Goal: Task Accomplishment & Management: Manage account settings

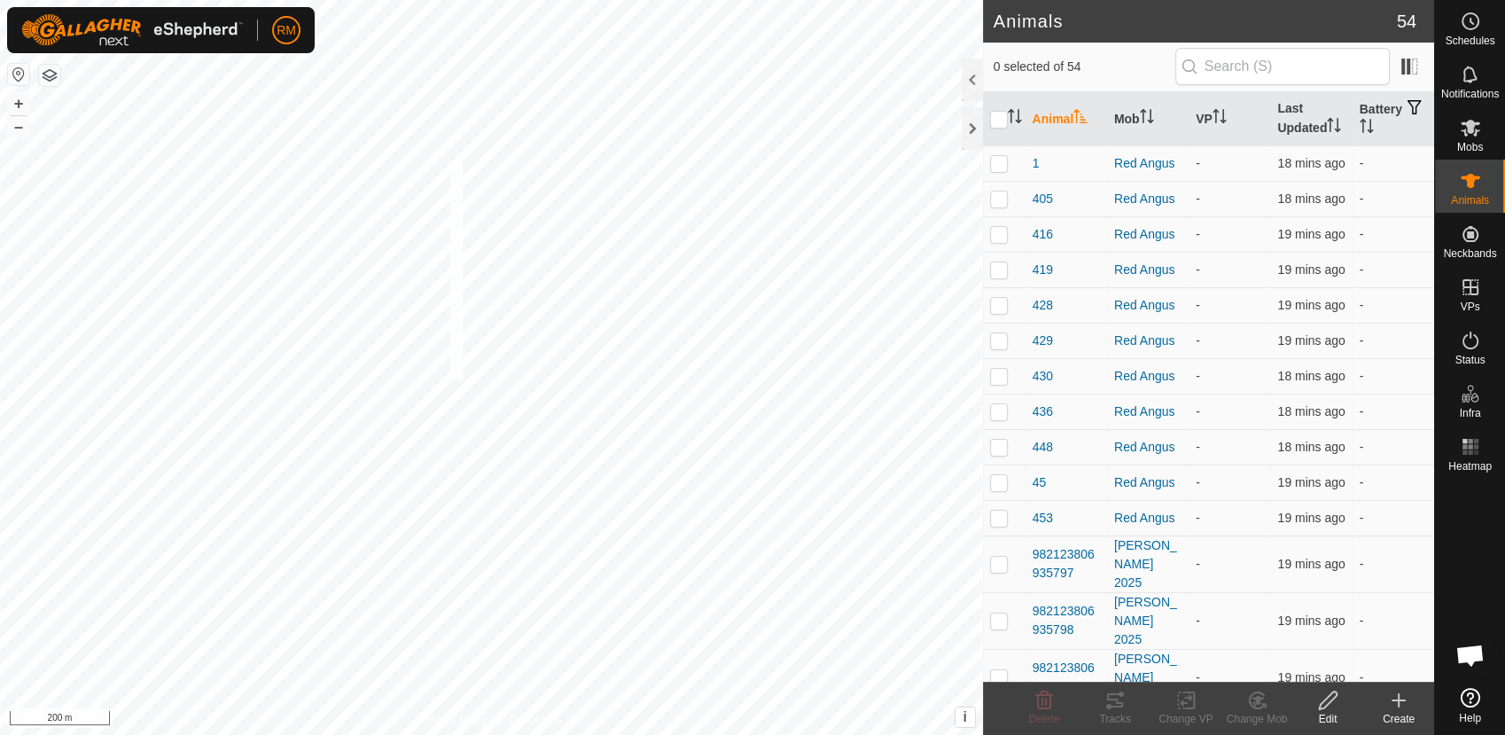
checkbox input "true"
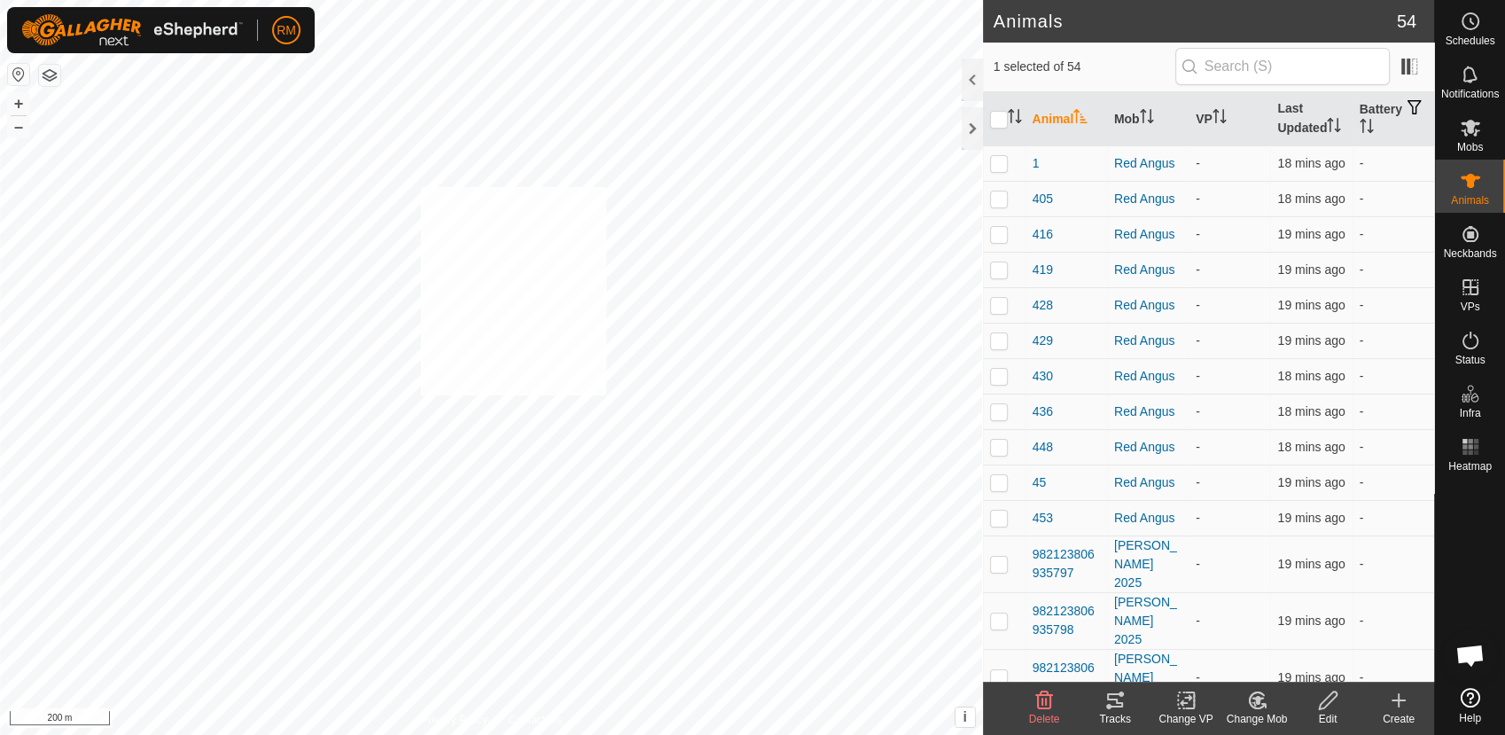
checkbox input "true"
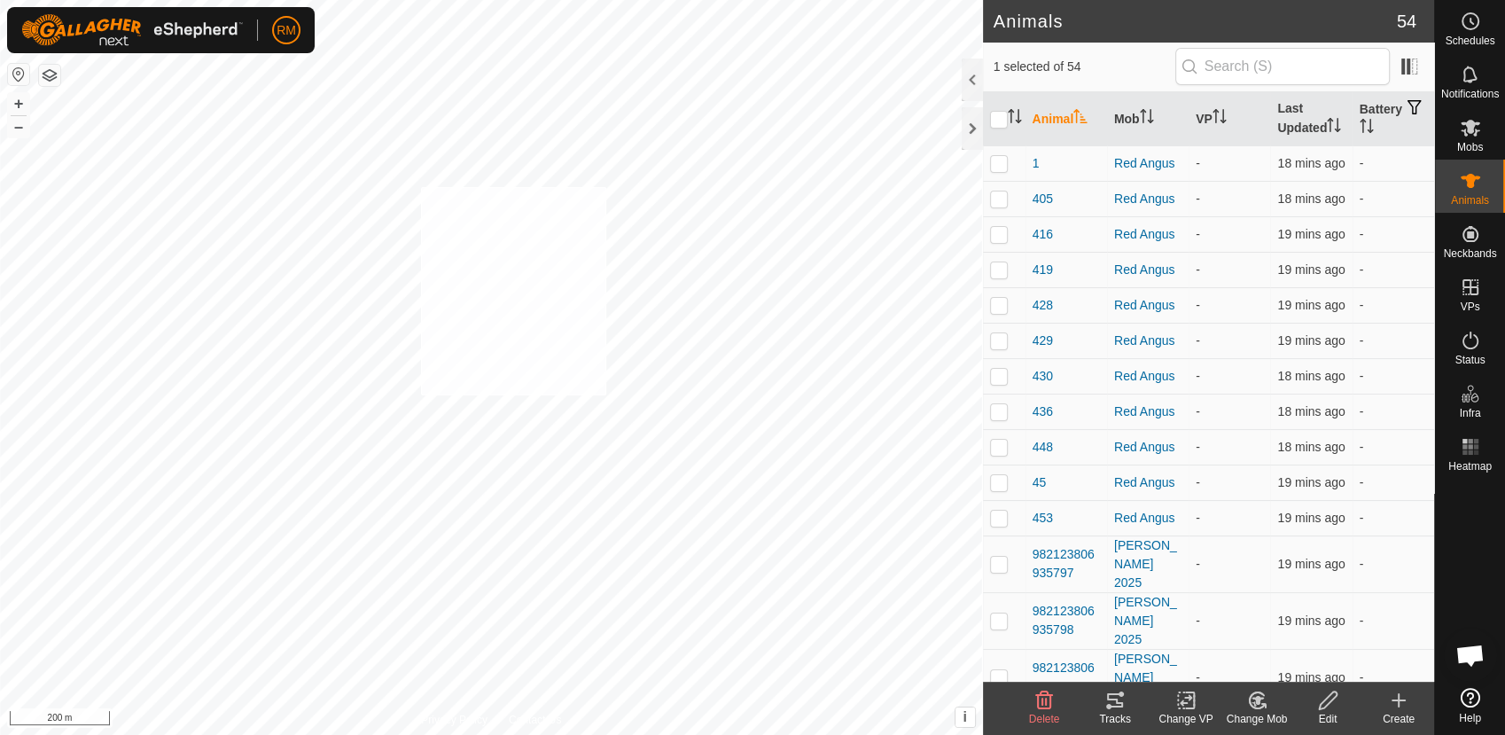
checkbox input "true"
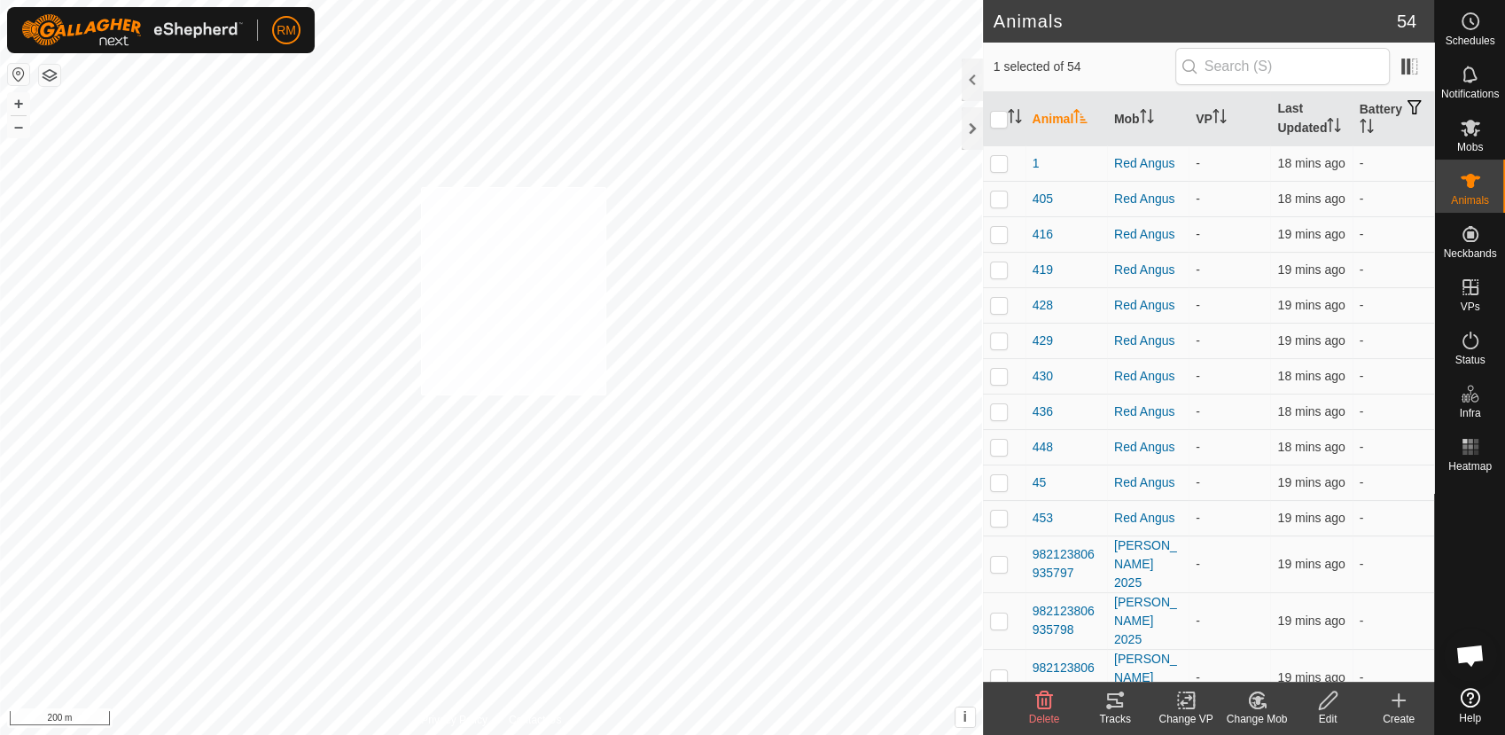
checkbox input "true"
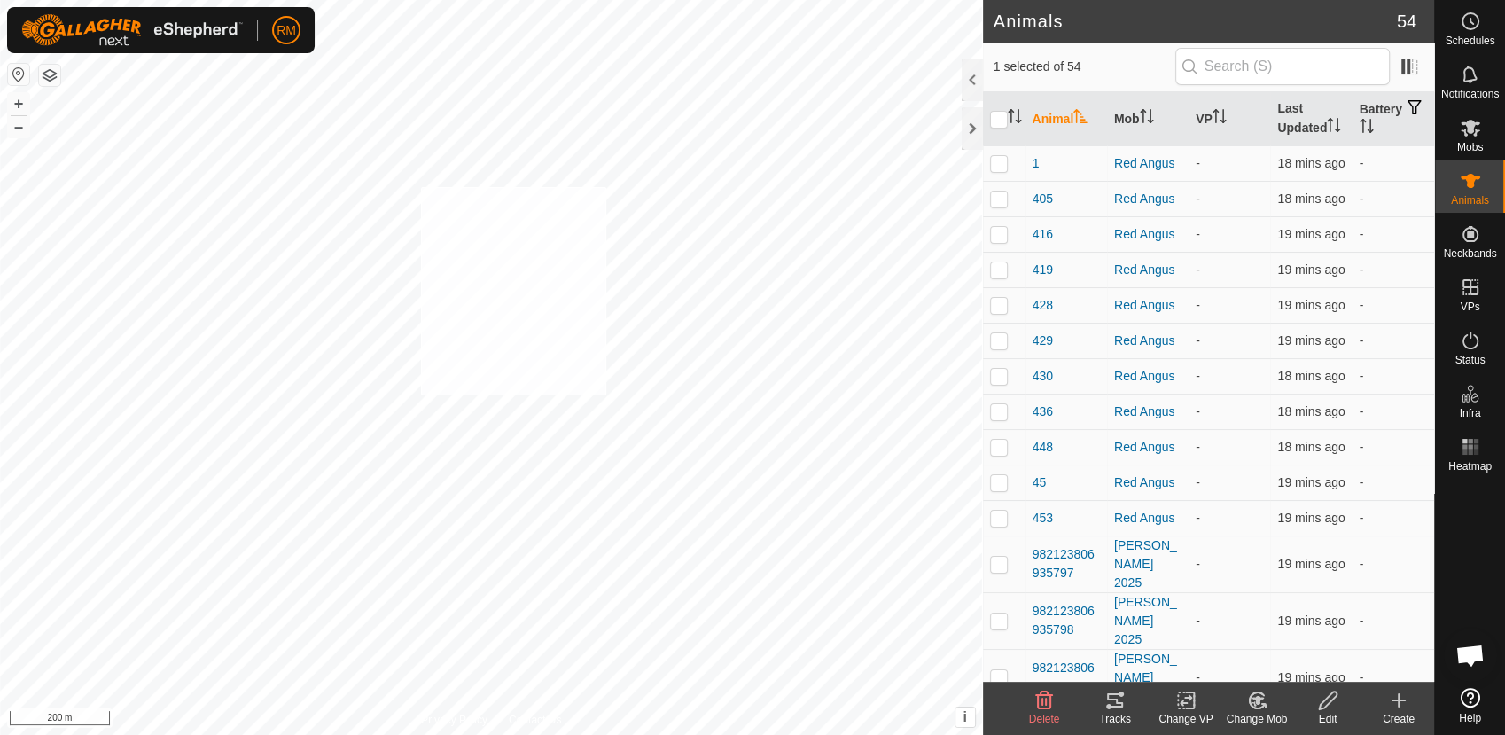
checkbox input "true"
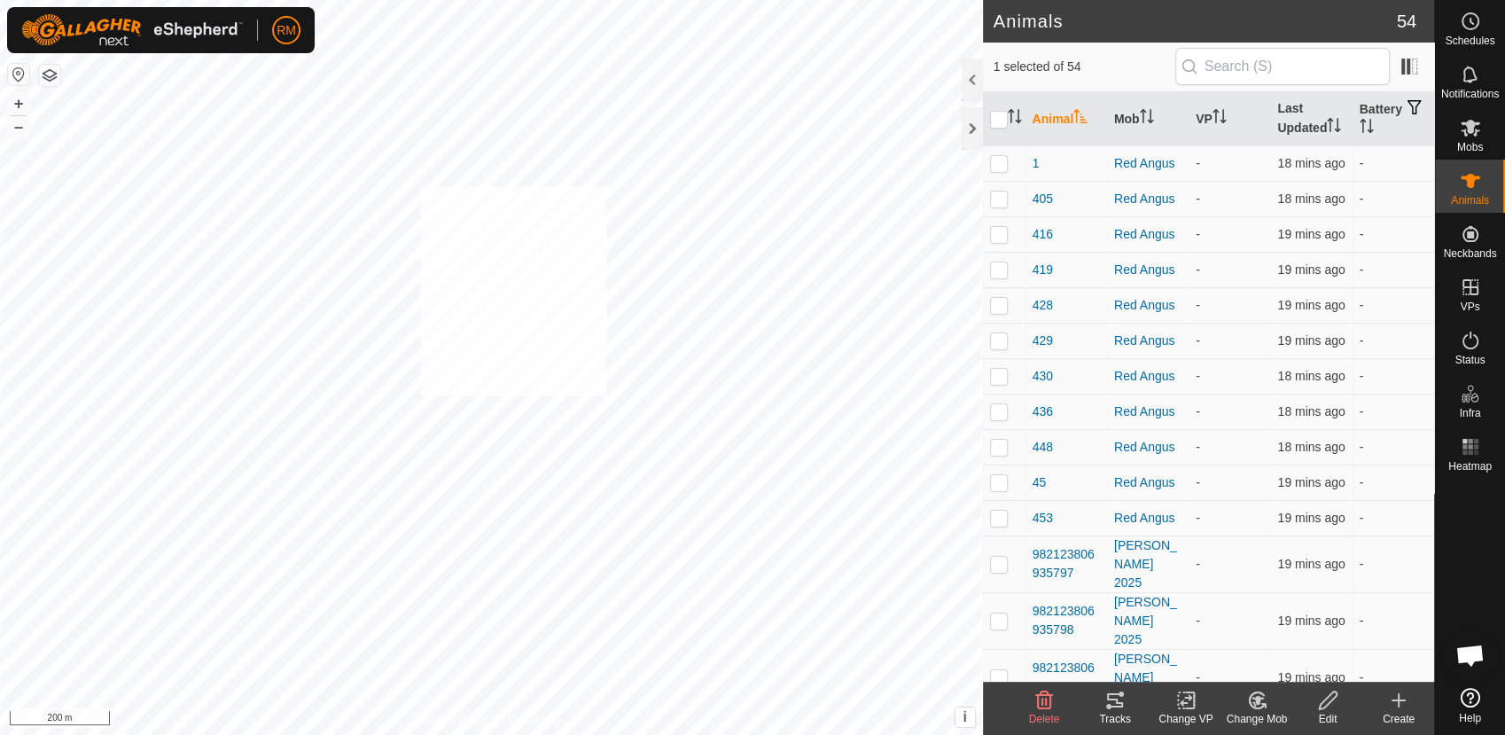
checkbox input "true"
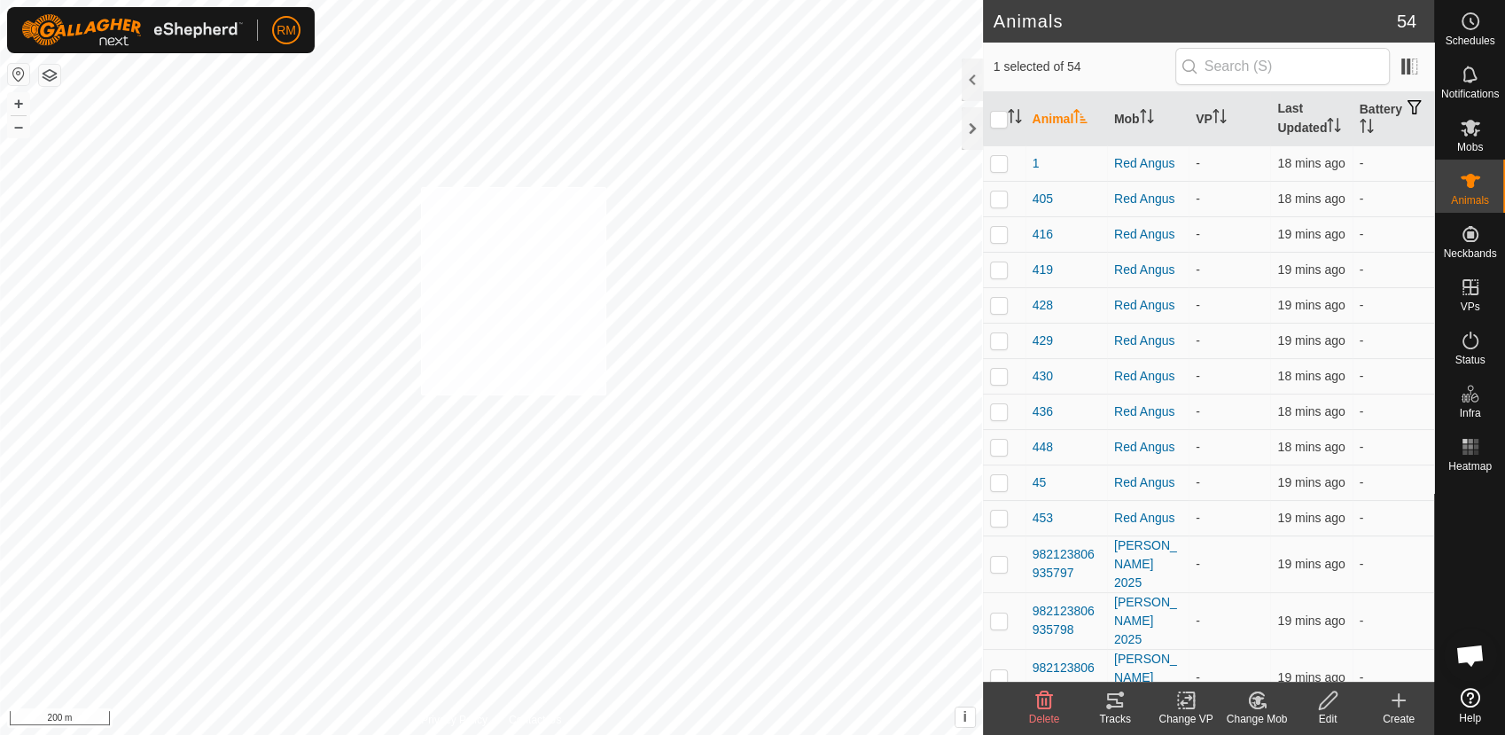
checkbox input "true"
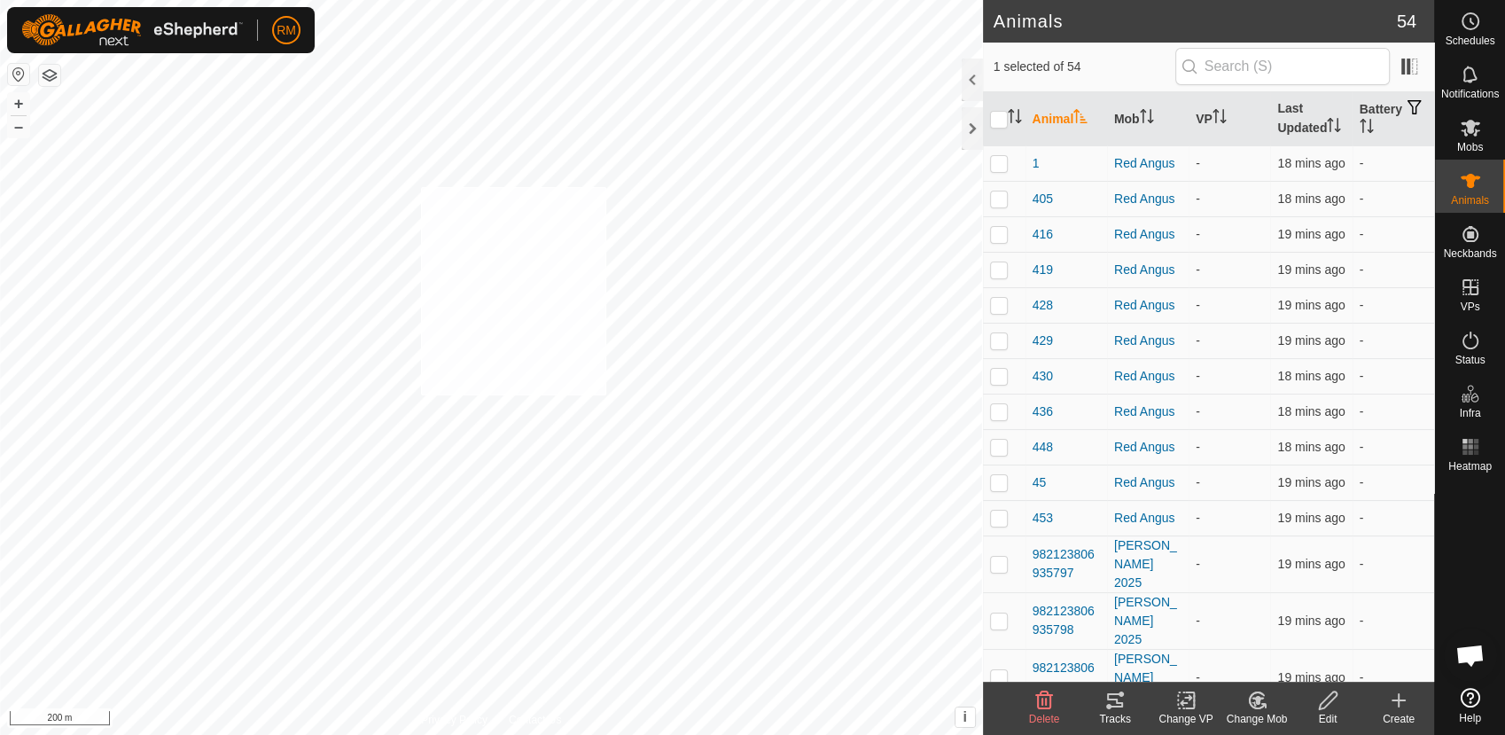
checkbox input "true"
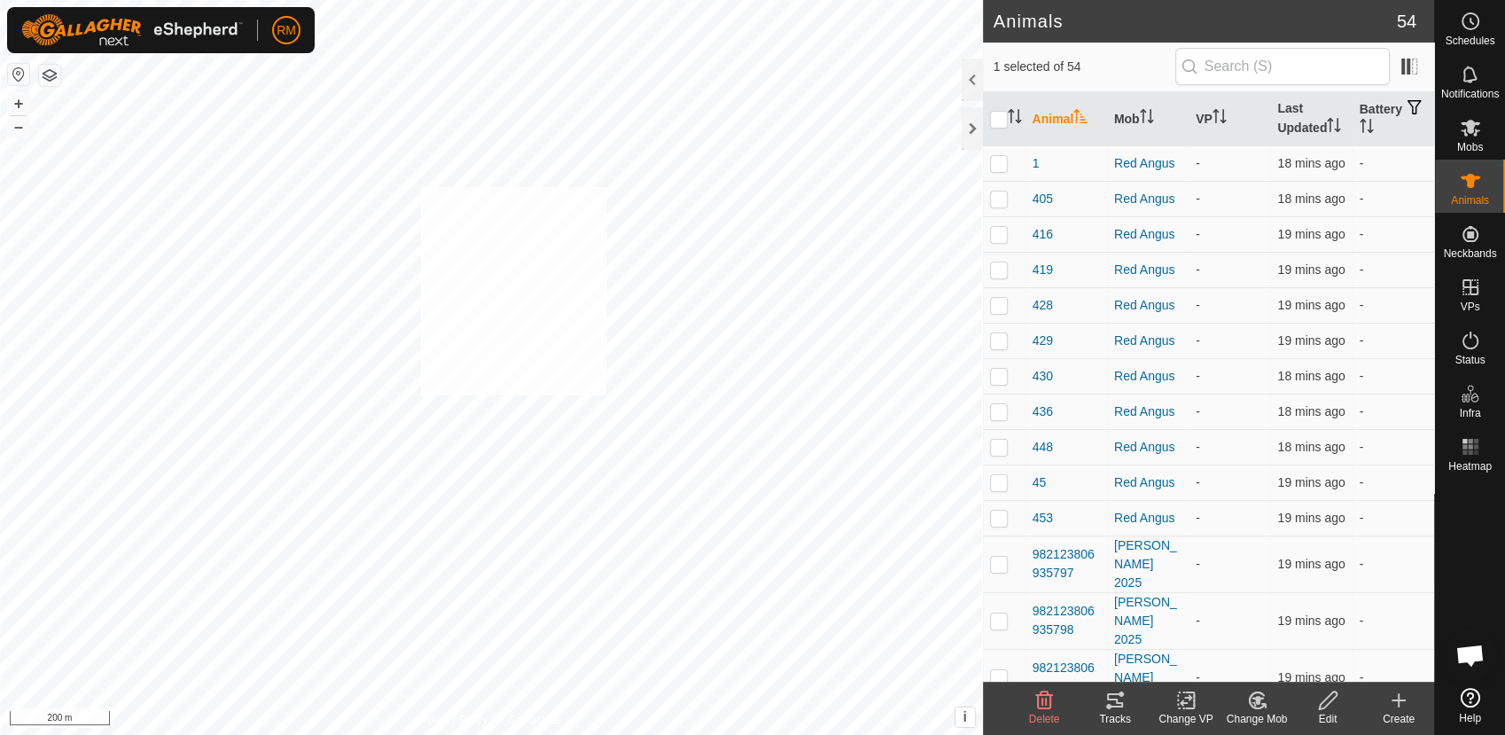
checkbox input "true"
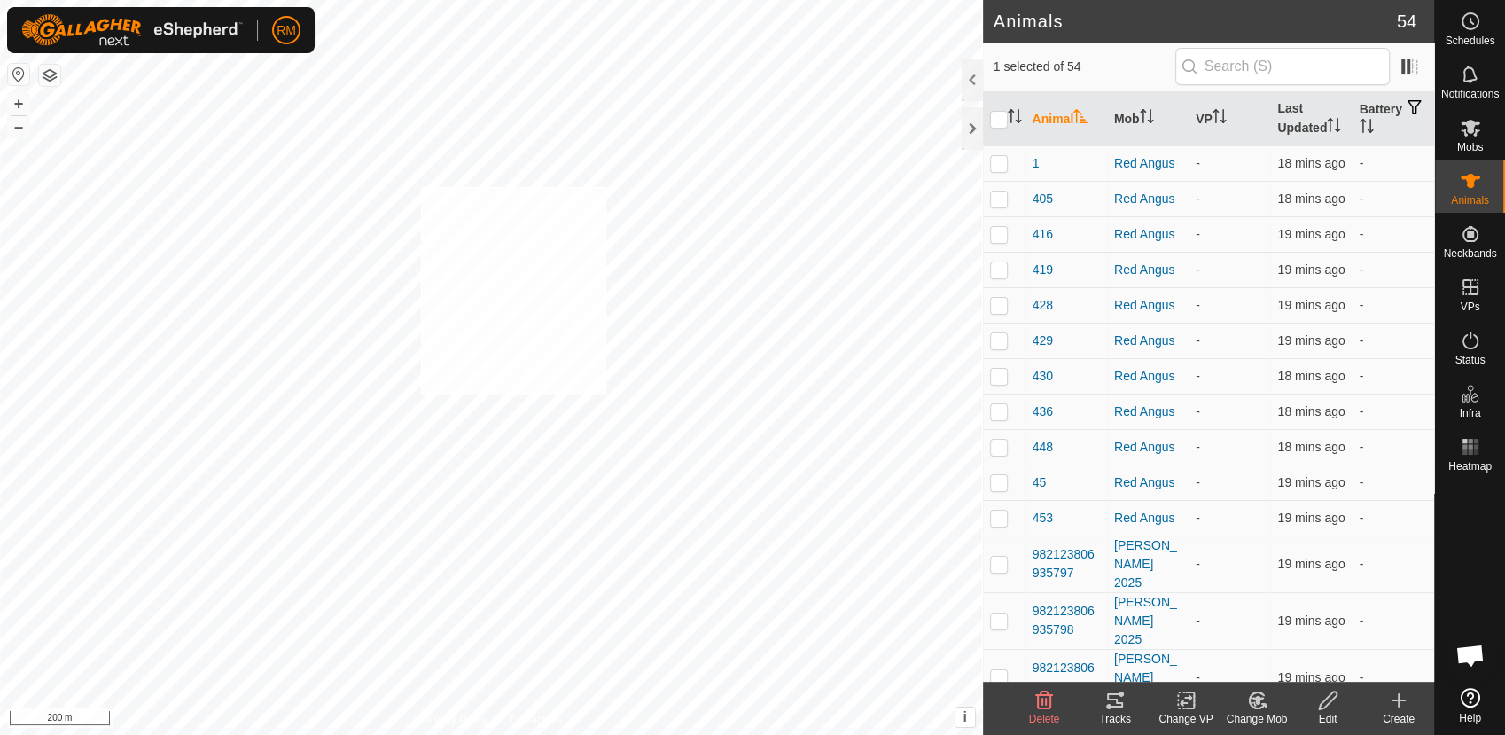
checkbox input "true"
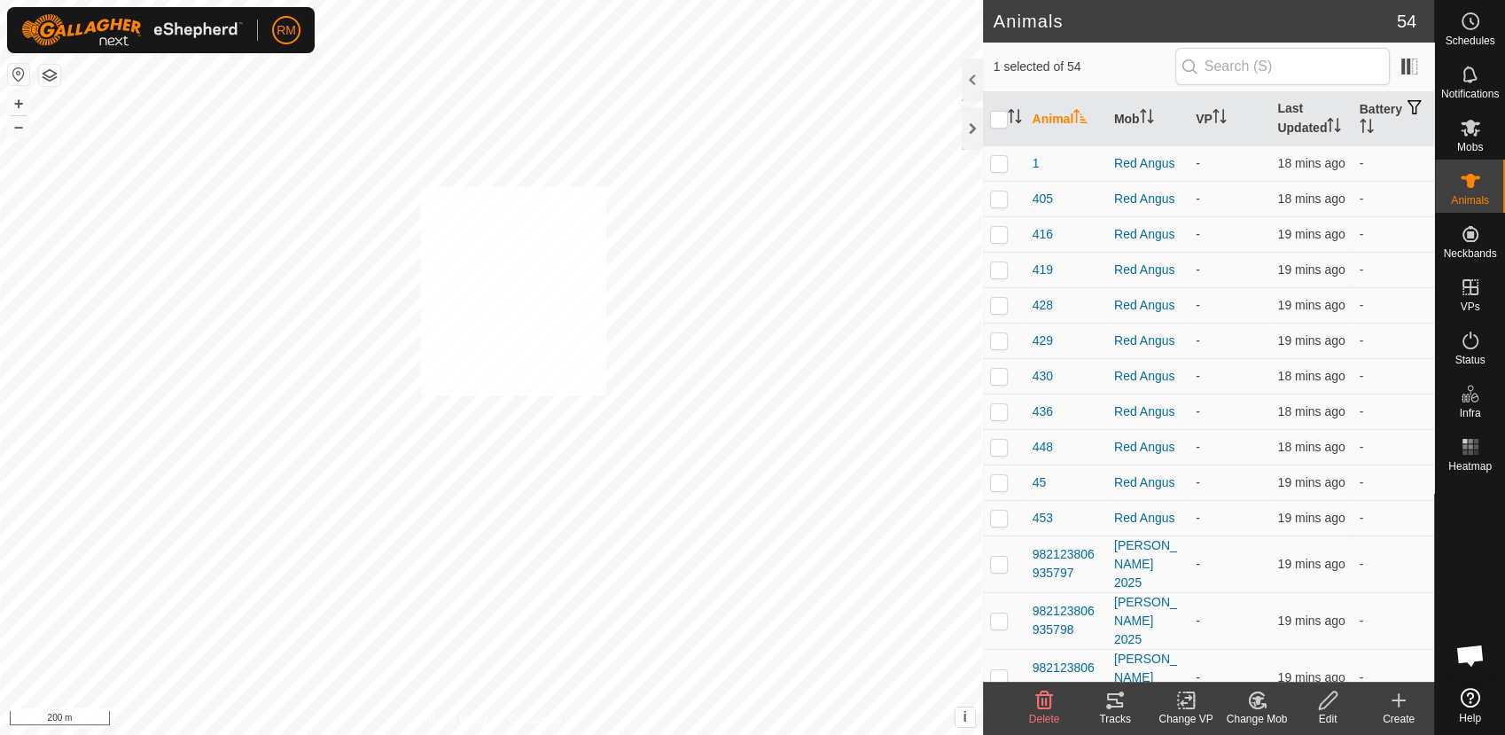
checkbox input "true"
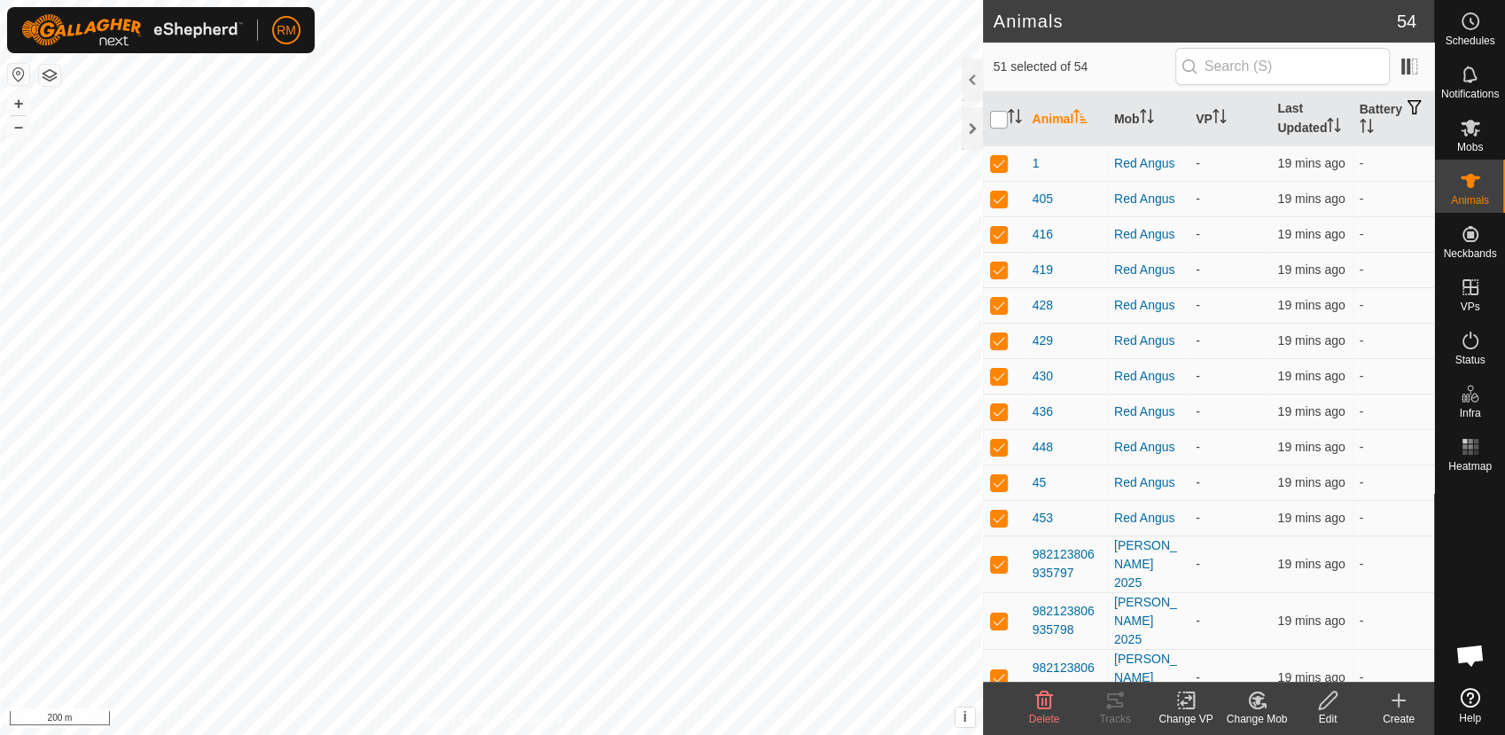
click at [999, 118] on input "checkbox" at bounding box center [999, 120] width 18 height 18
checkbox input "true"
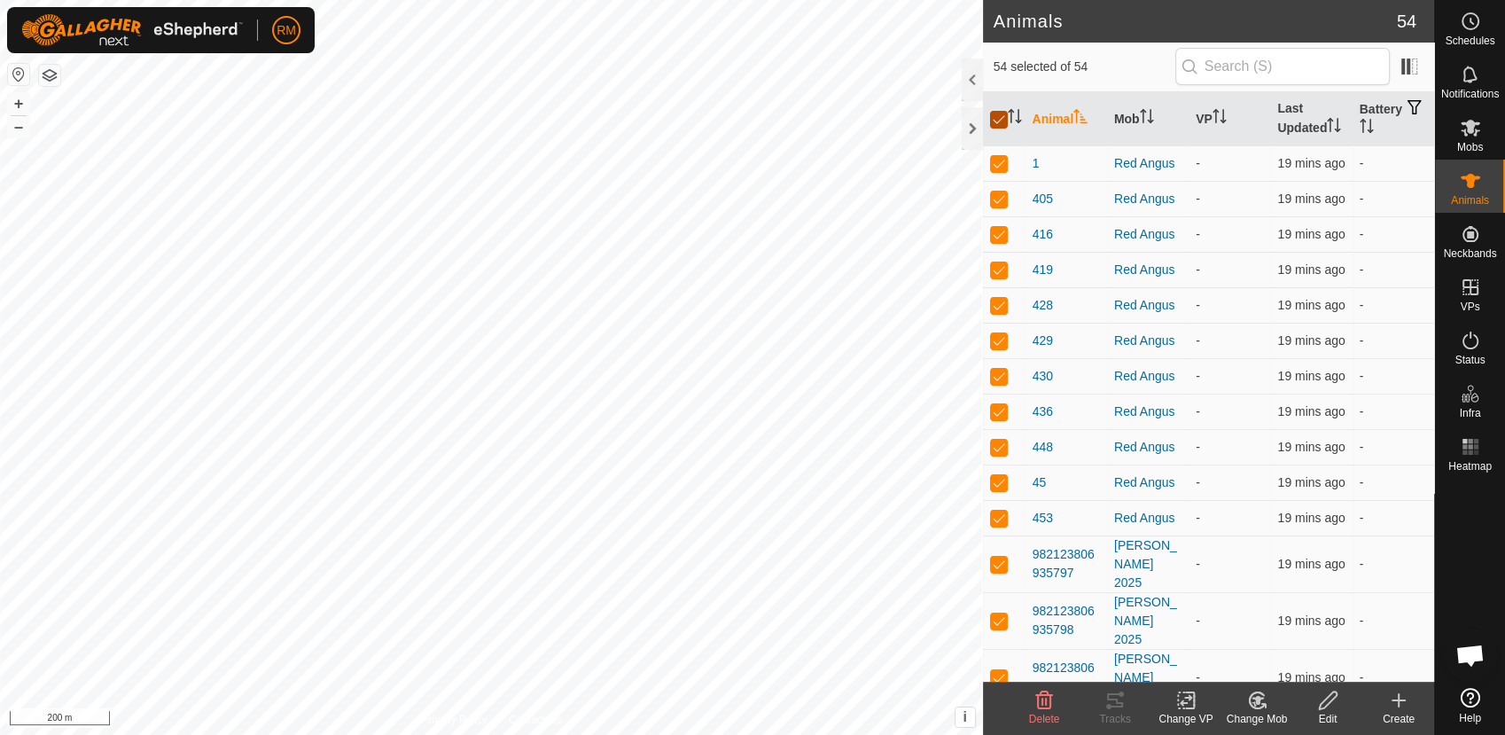
click at [999, 118] on input "checkbox" at bounding box center [999, 120] width 18 height 18
checkbox input "false"
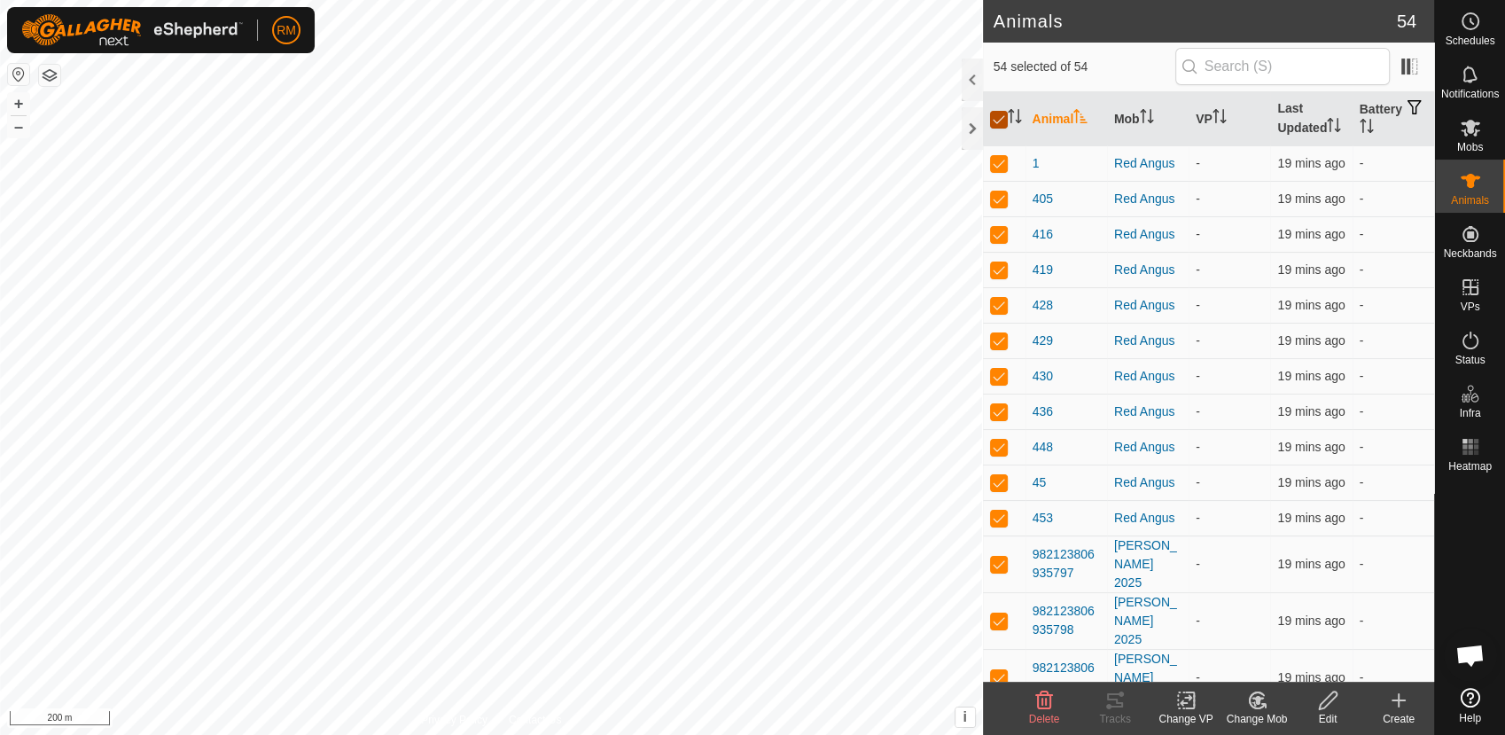
checkbox input "false"
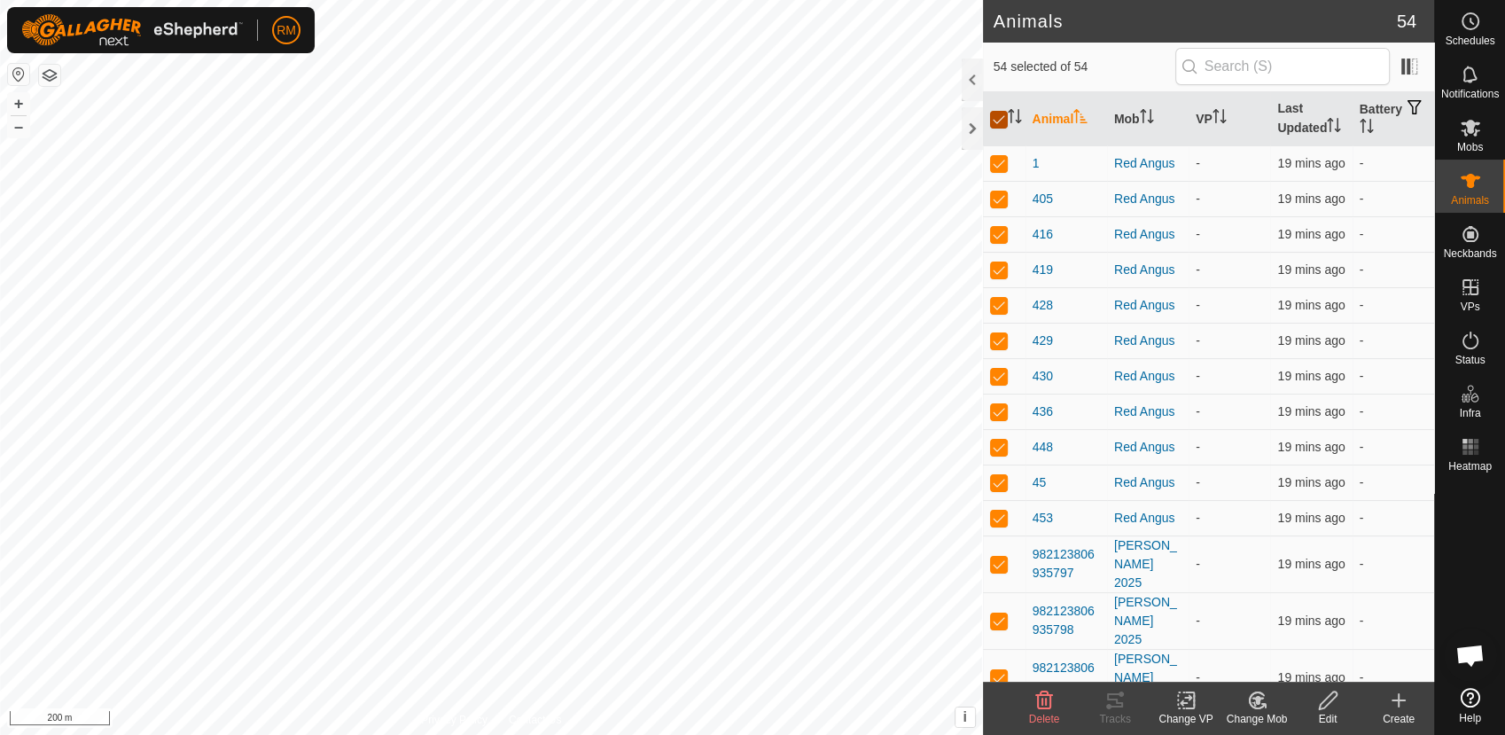
checkbox input "false"
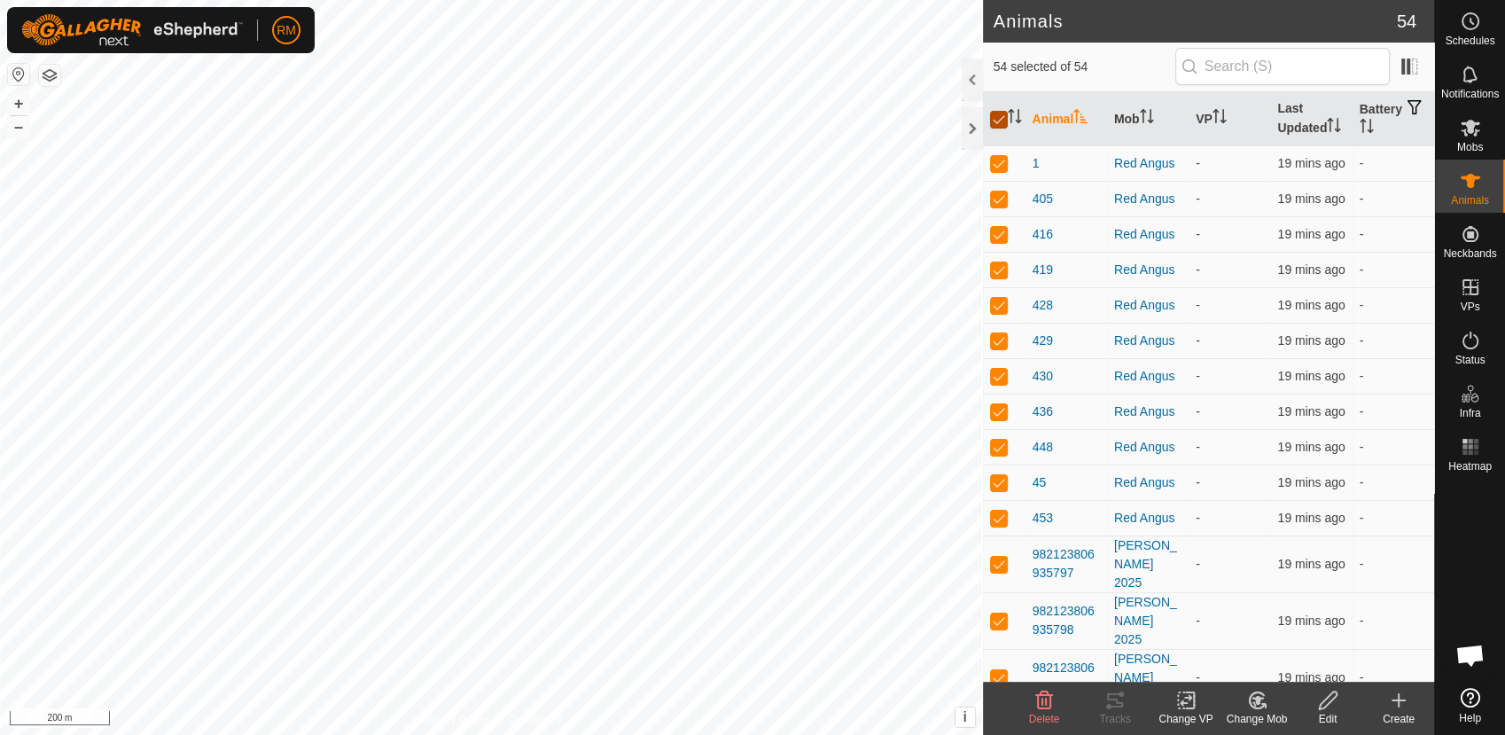
checkbox input "false"
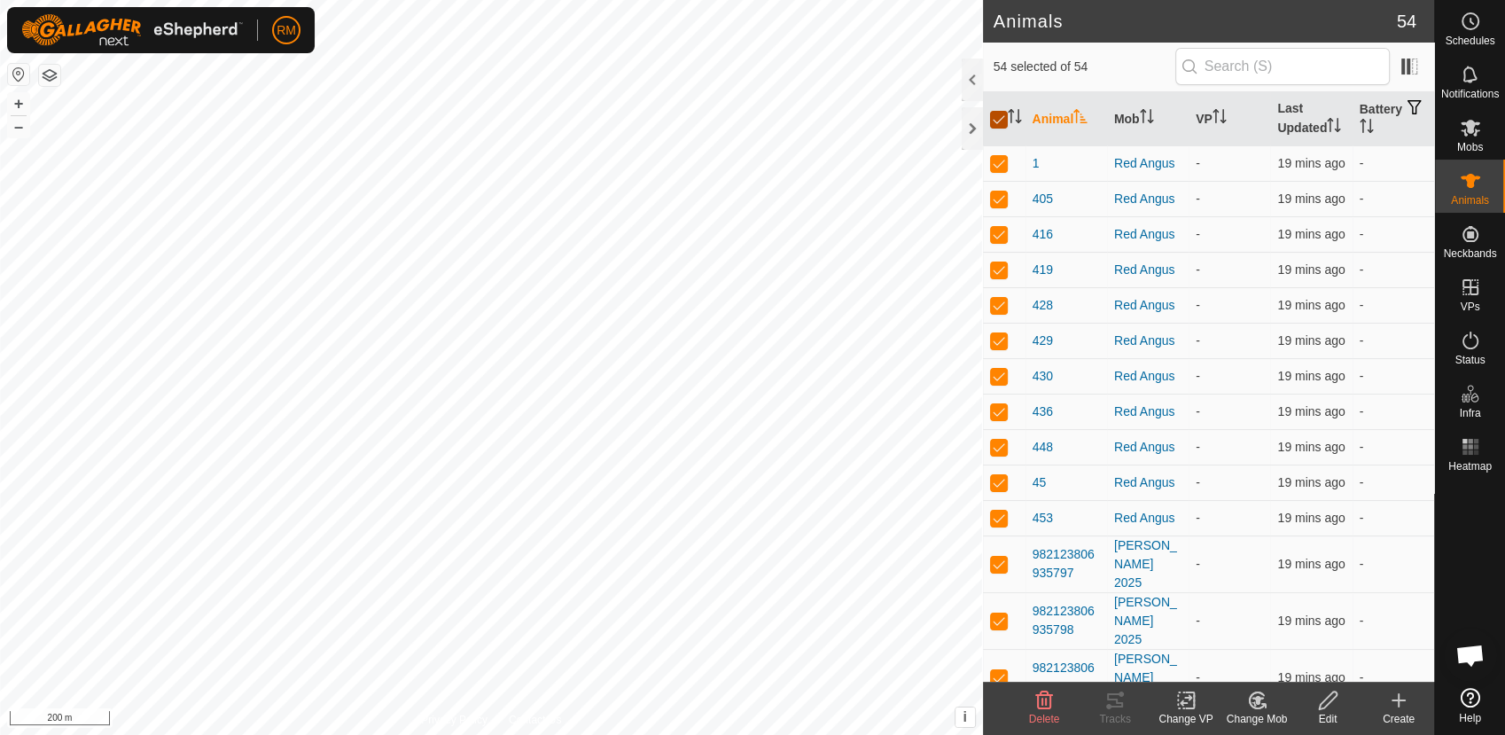
checkbox input "false"
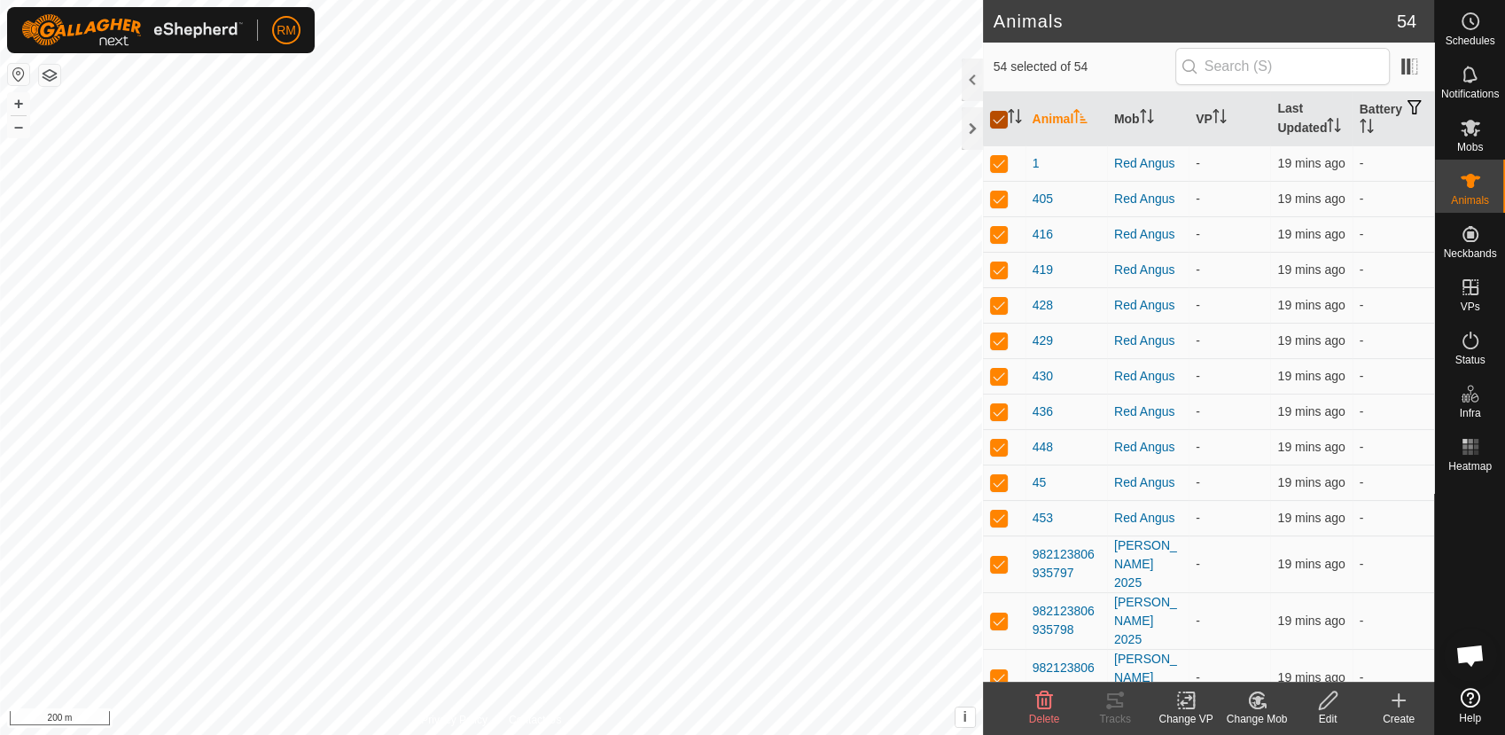
checkbox input "false"
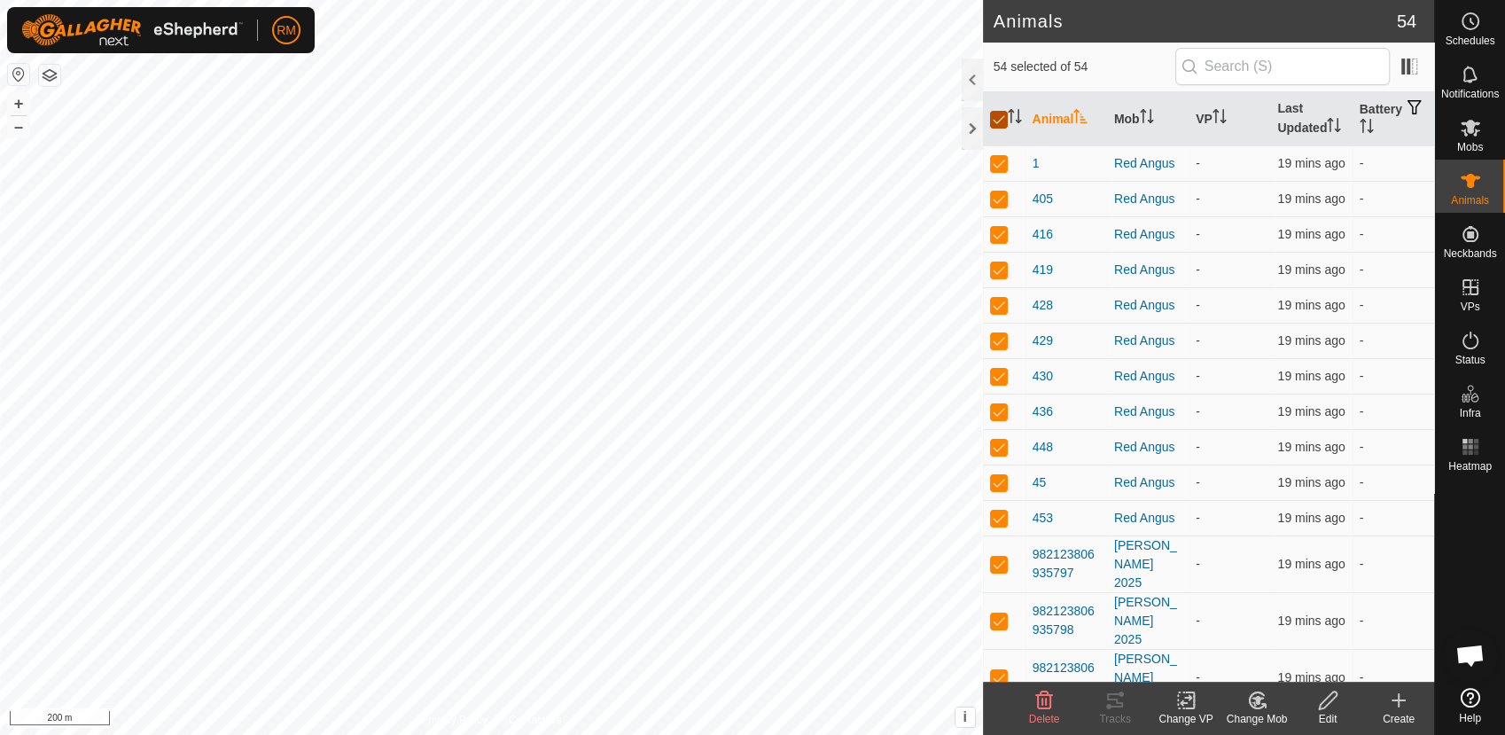
checkbox input "false"
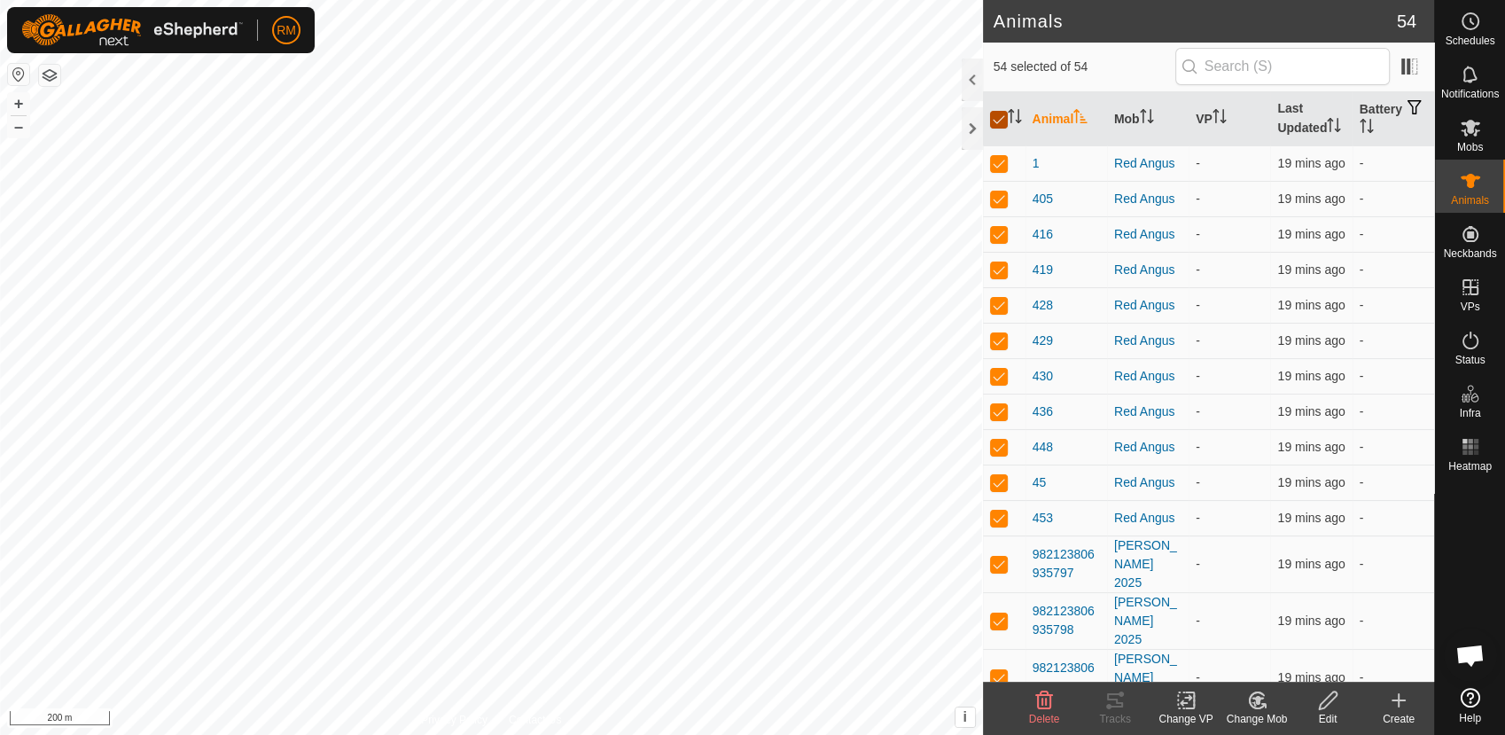
checkbox input "false"
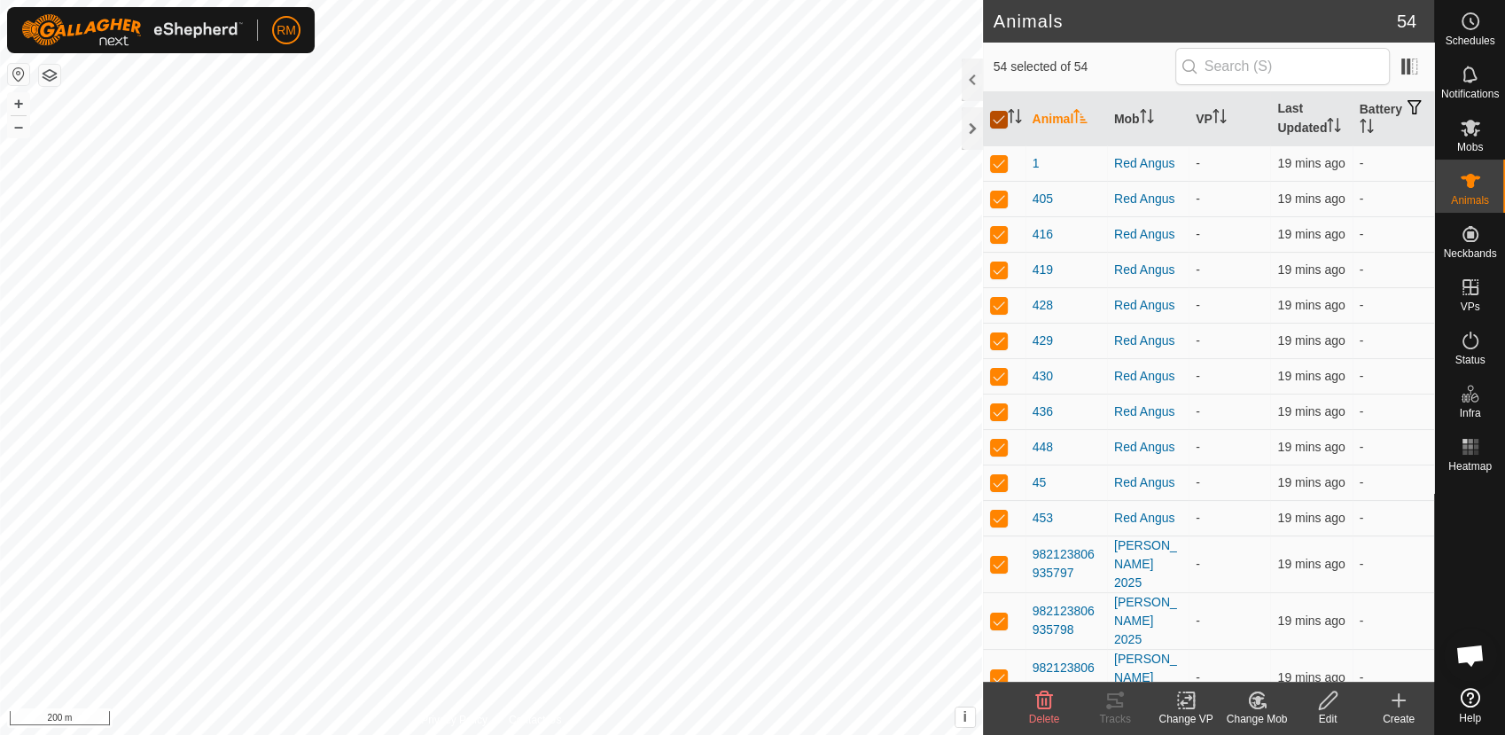
checkbox input "false"
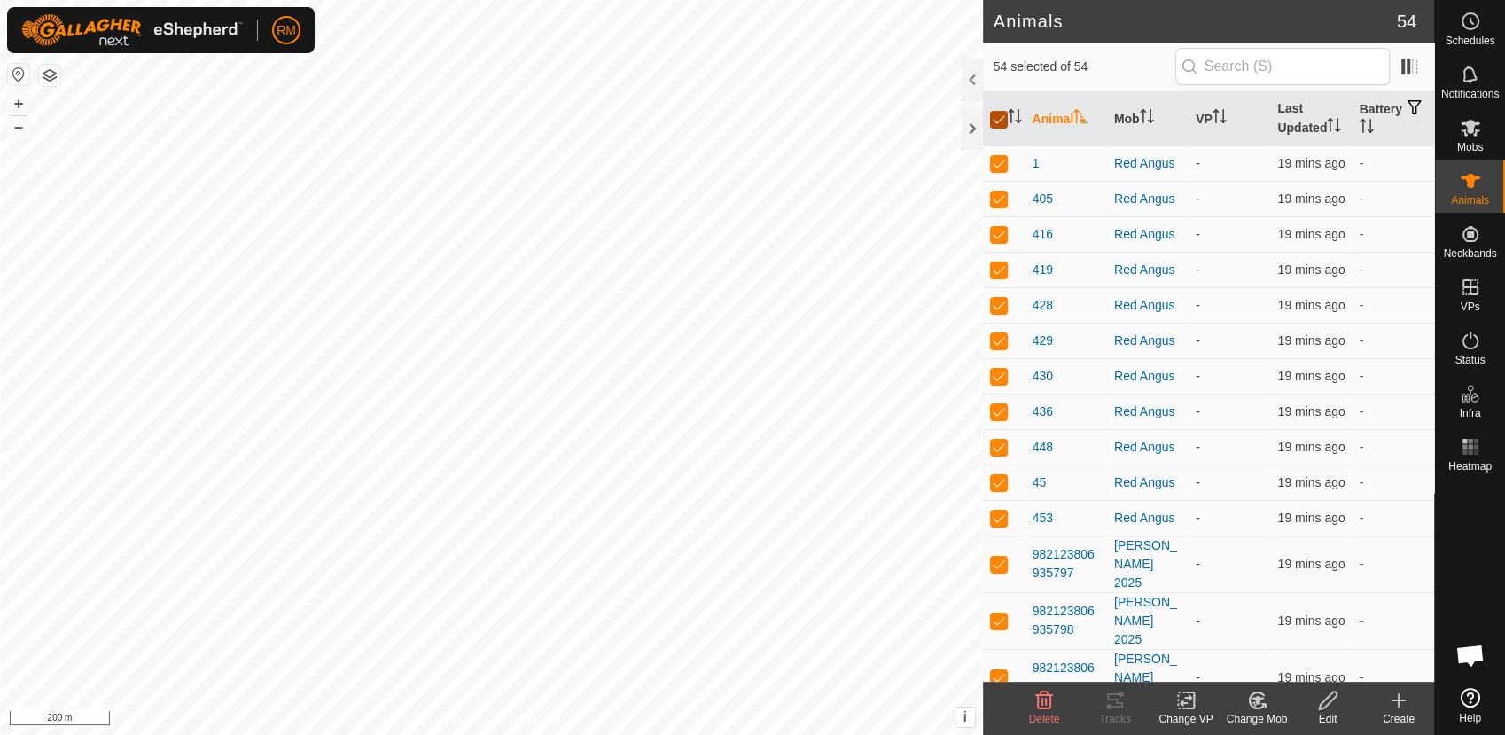
checkbox input "false"
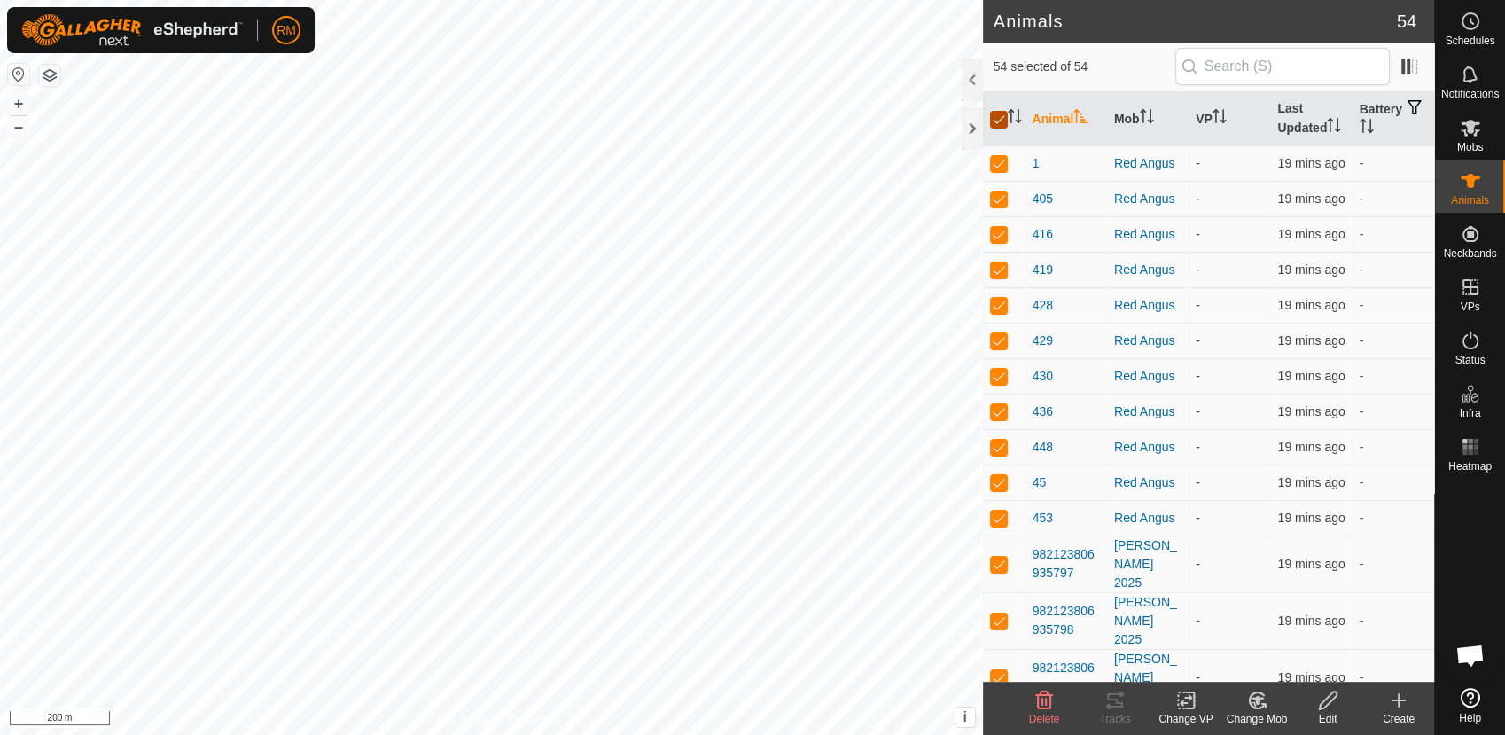
checkbox input "false"
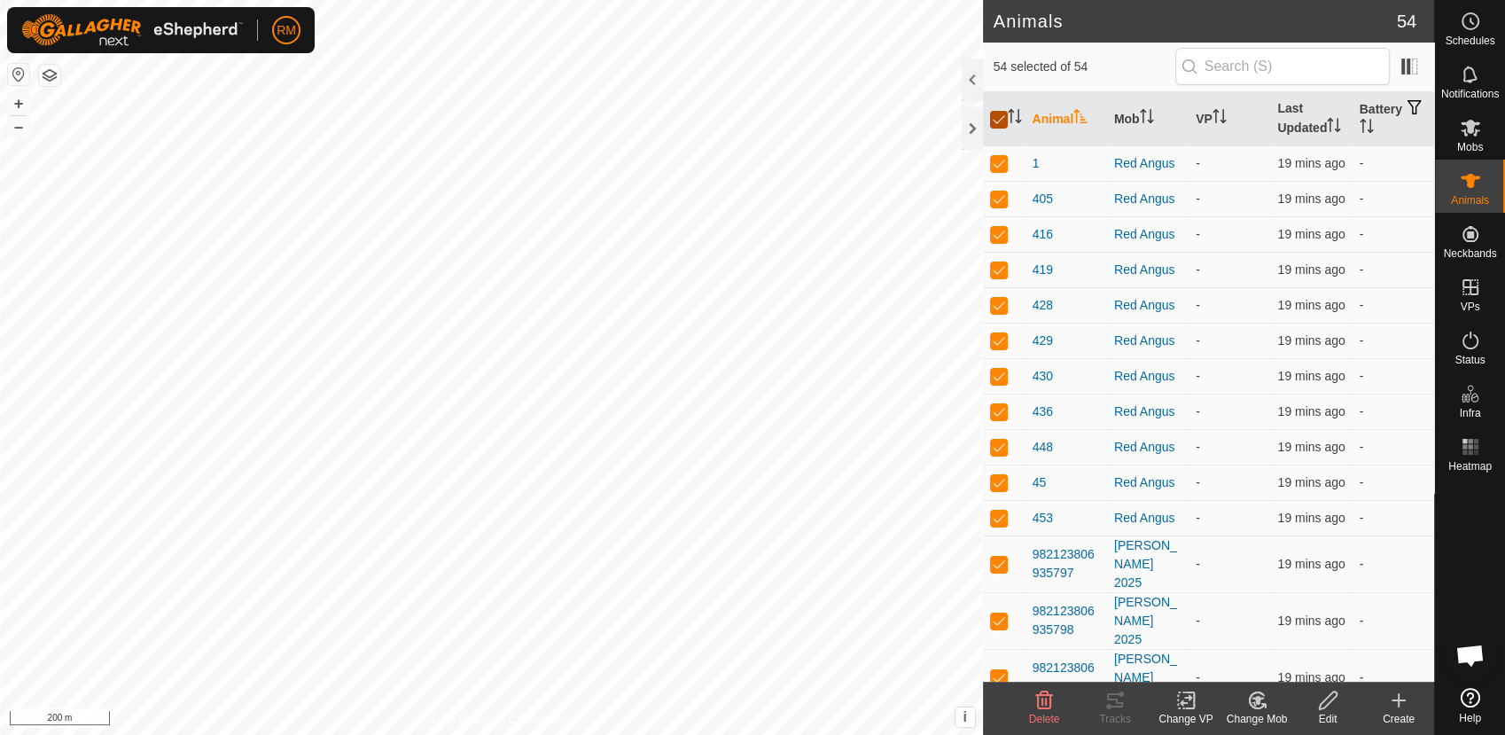
checkbox input "false"
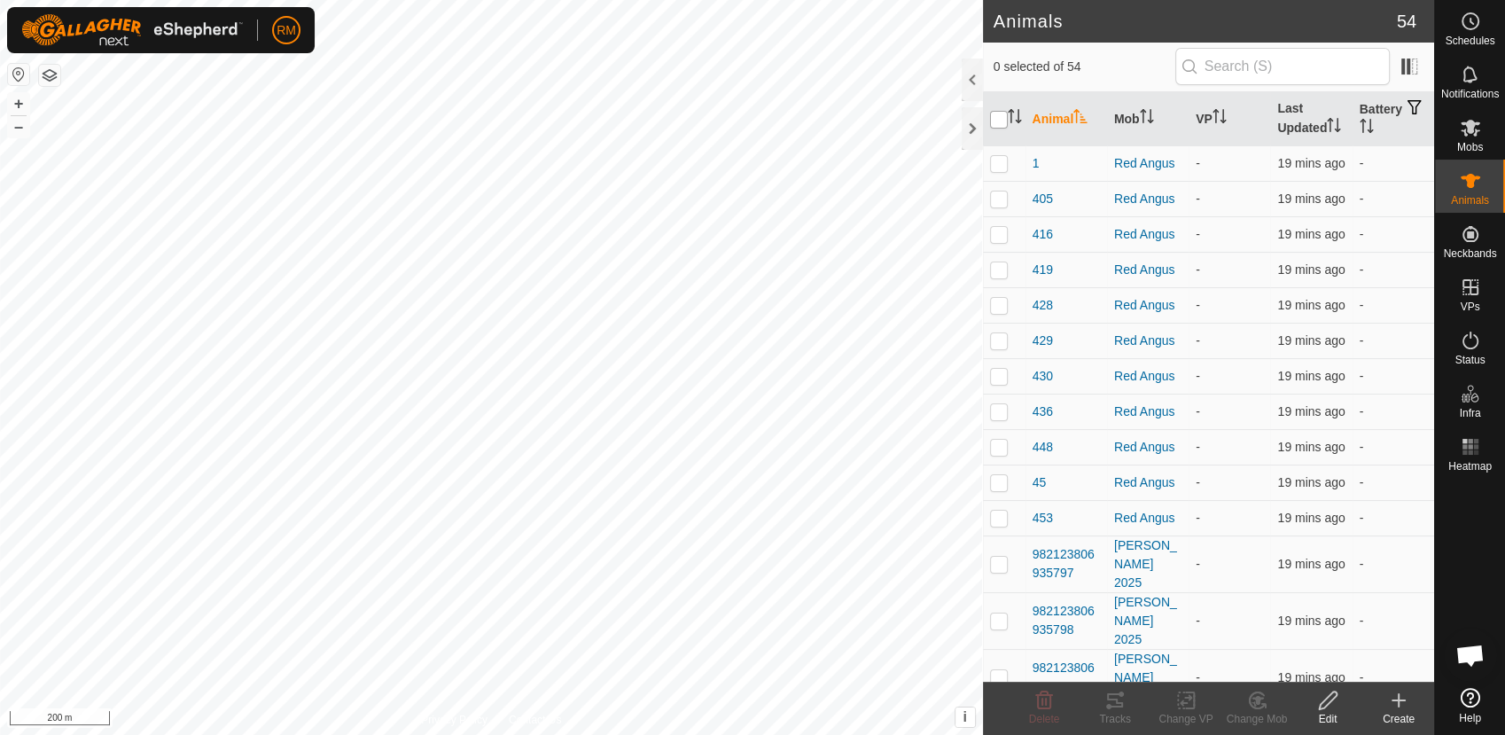
click at [999, 118] on input "checkbox" at bounding box center [999, 120] width 18 height 18
checkbox input "true"
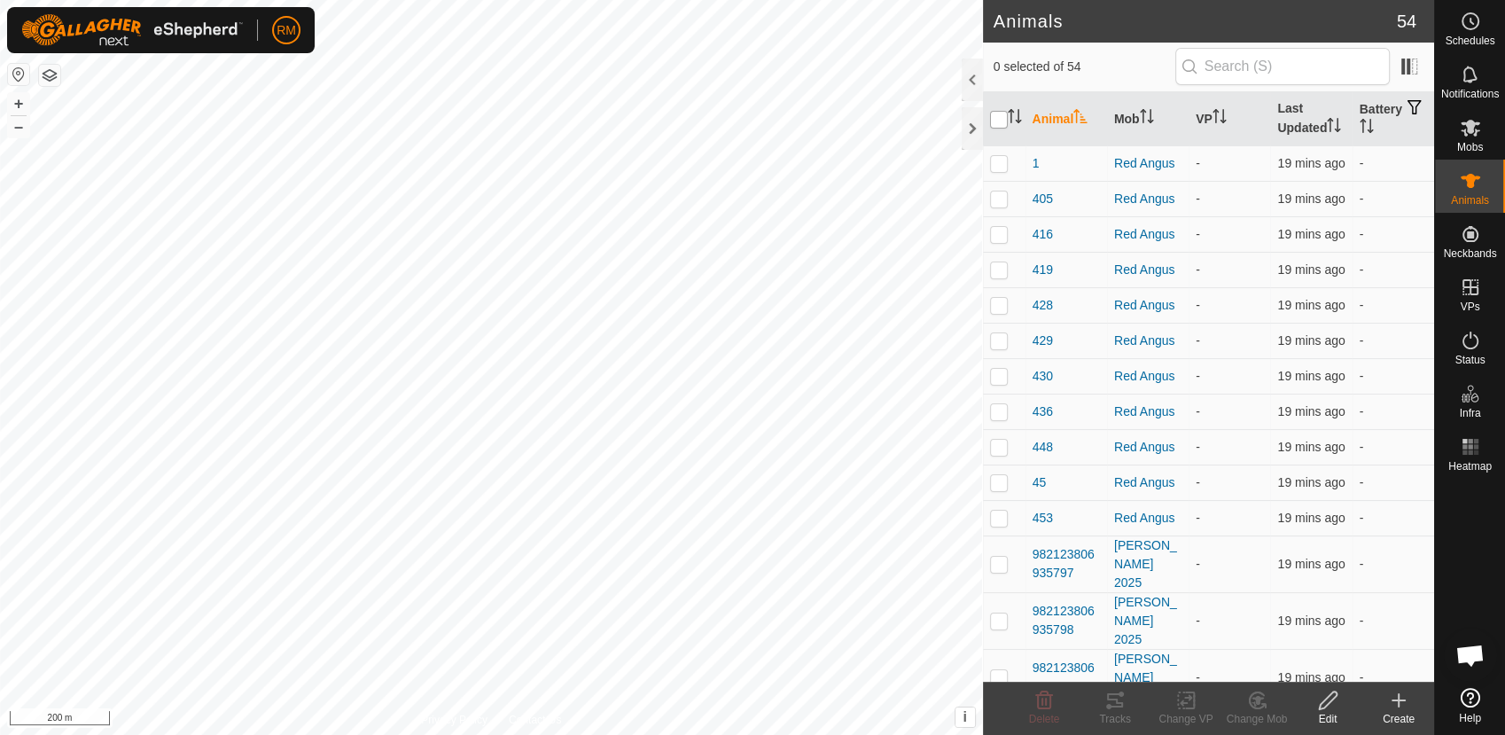
checkbox input "true"
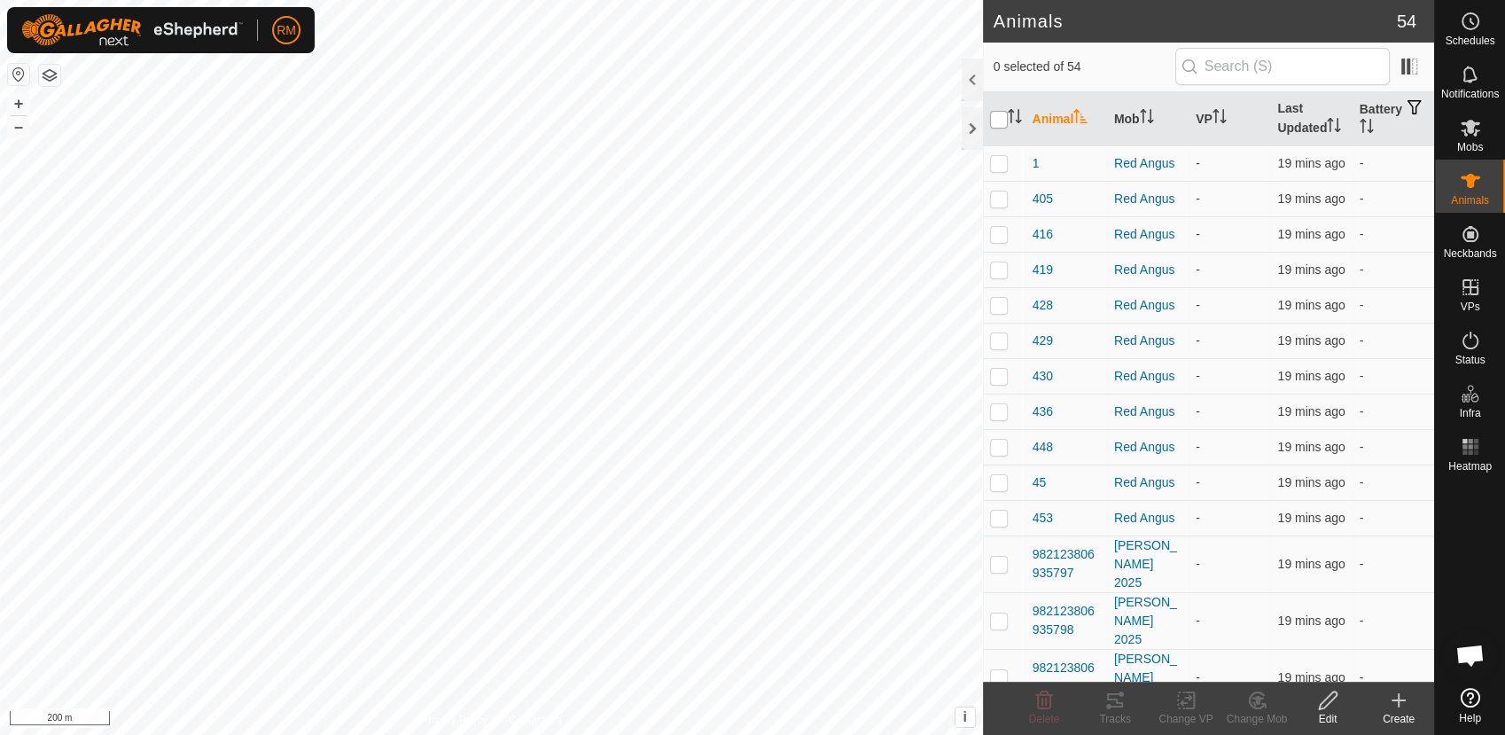
checkbox input "true"
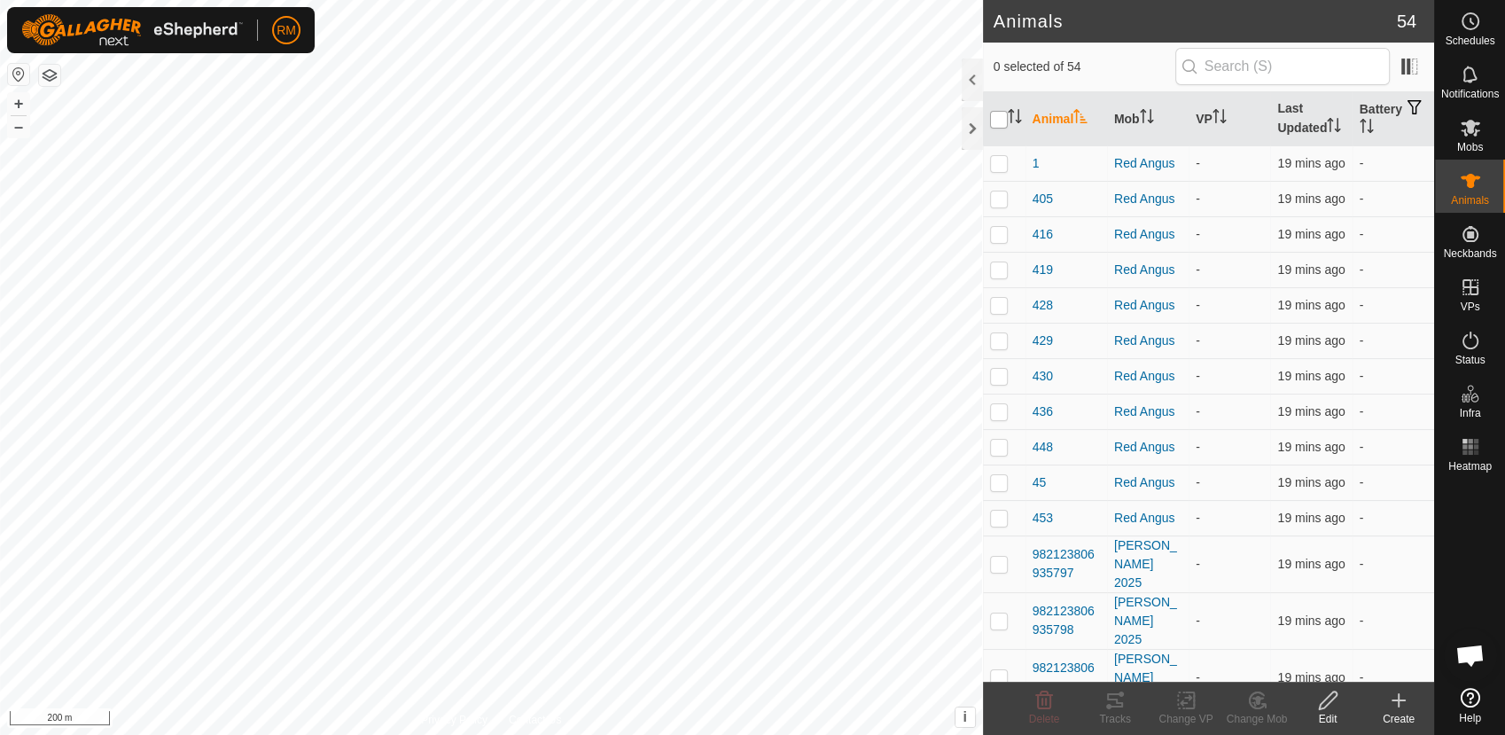
checkbox input "true"
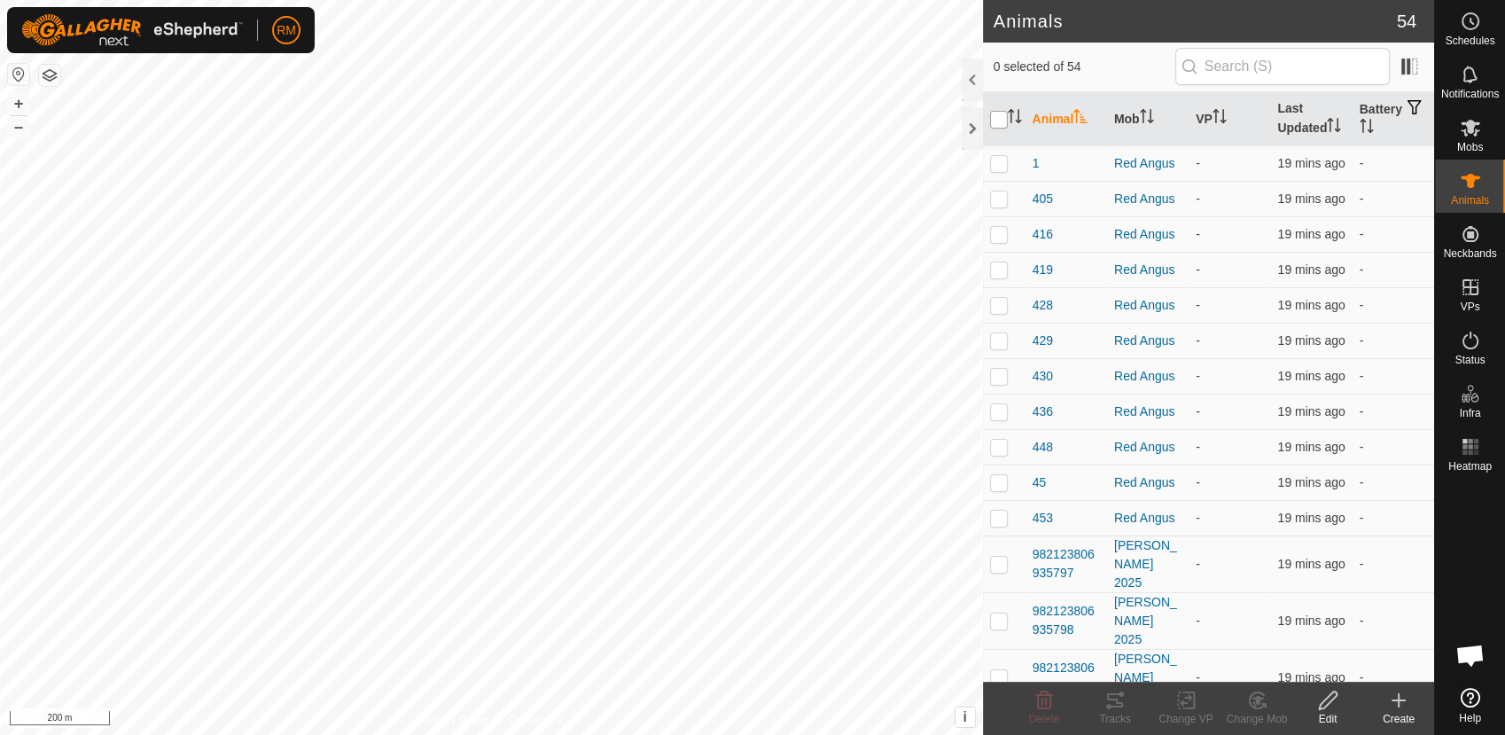
checkbox input "true"
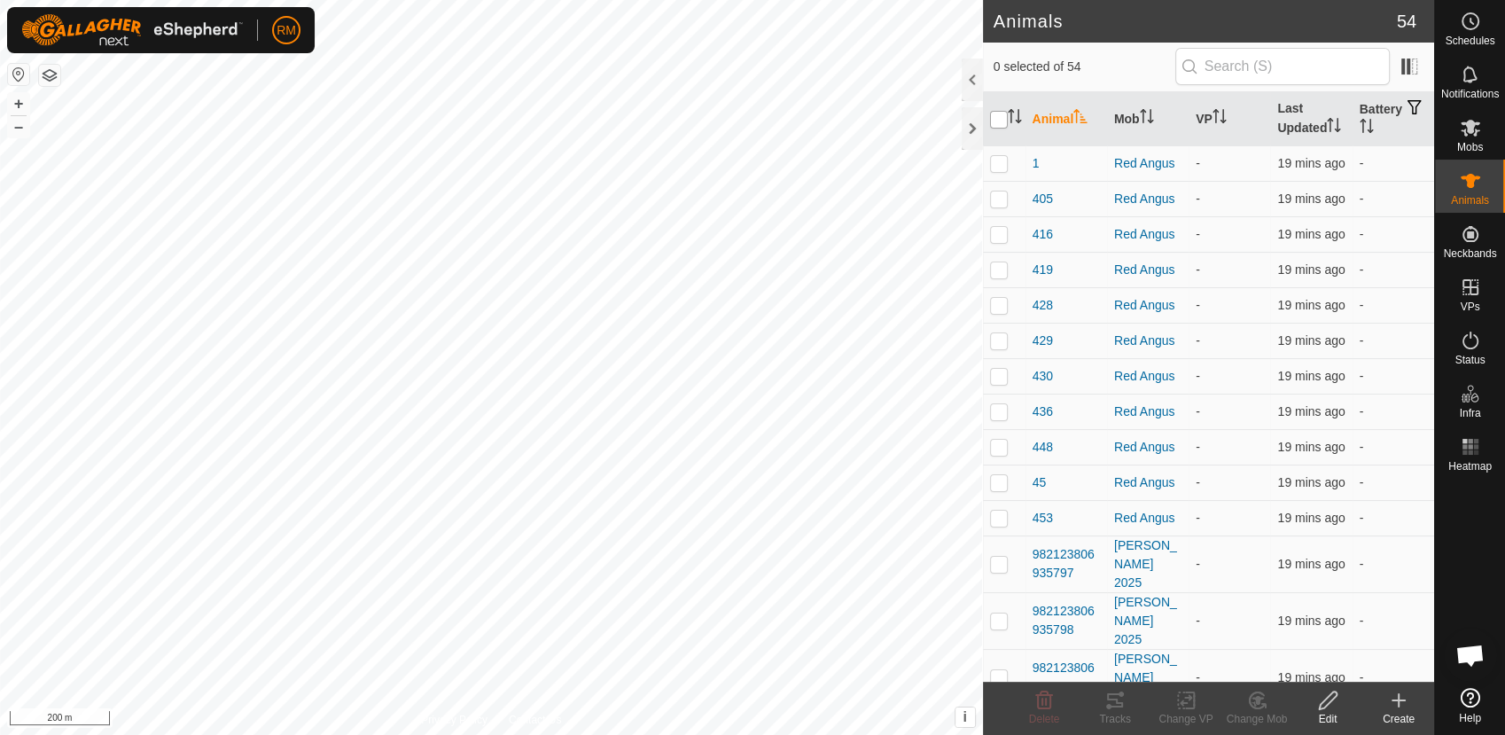
checkbox input "true"
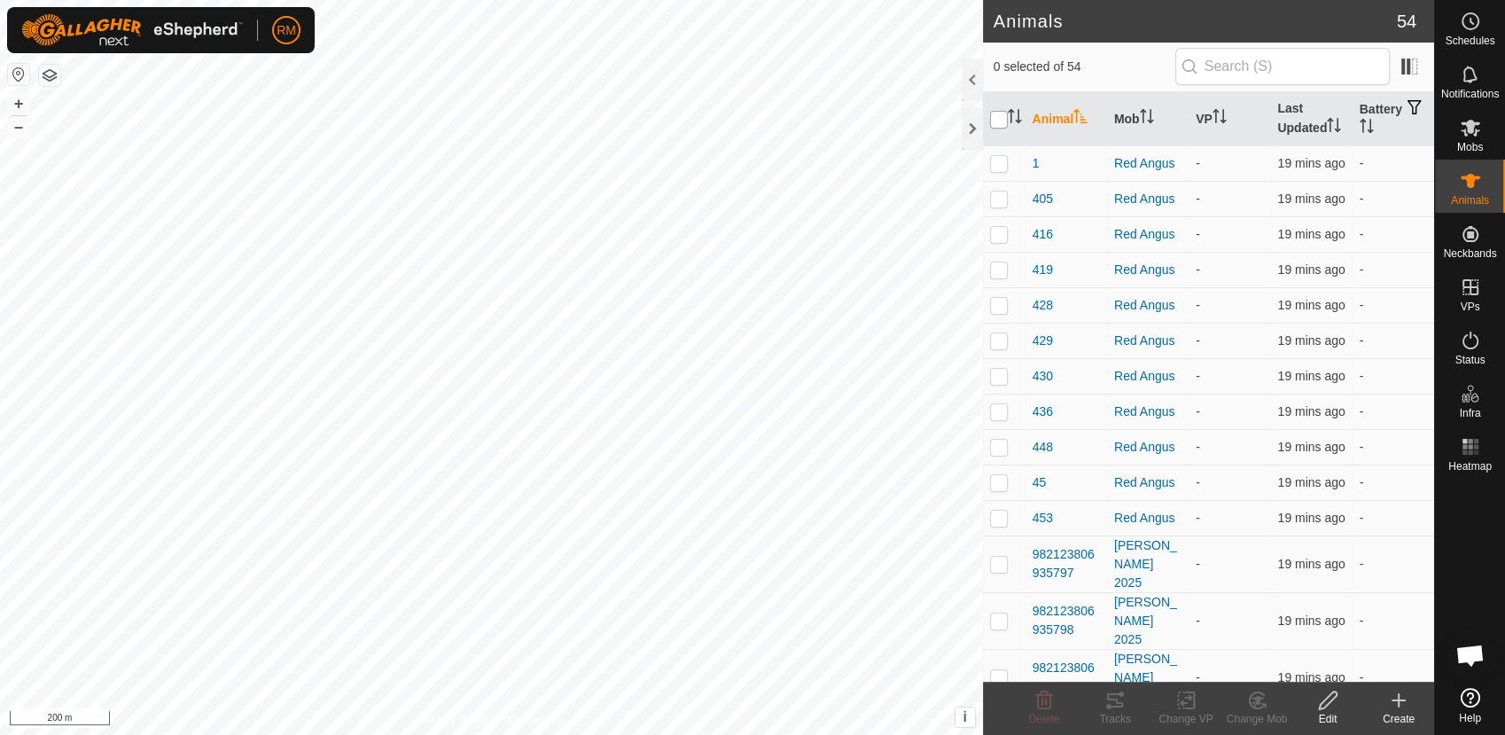
checkbox input "true"
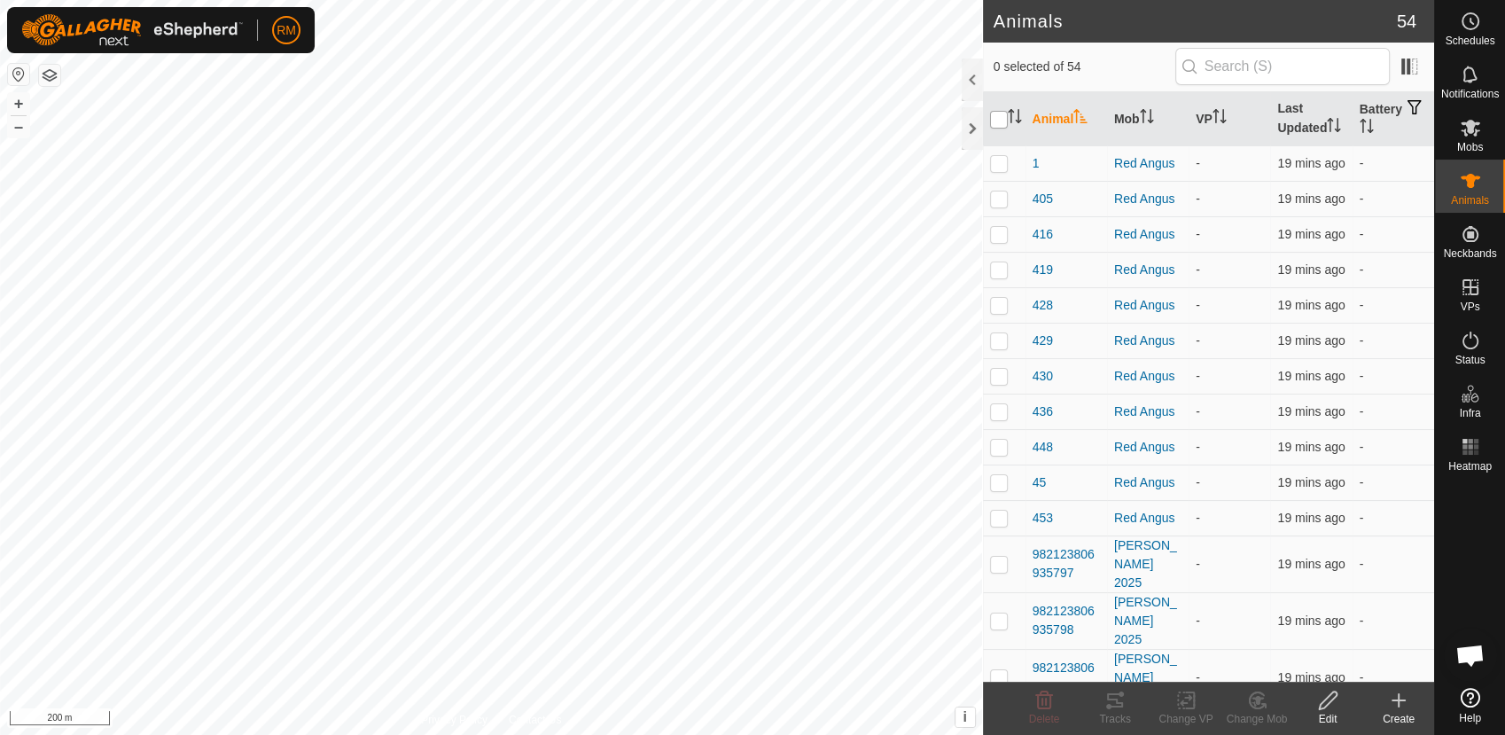
checkbox input "true"
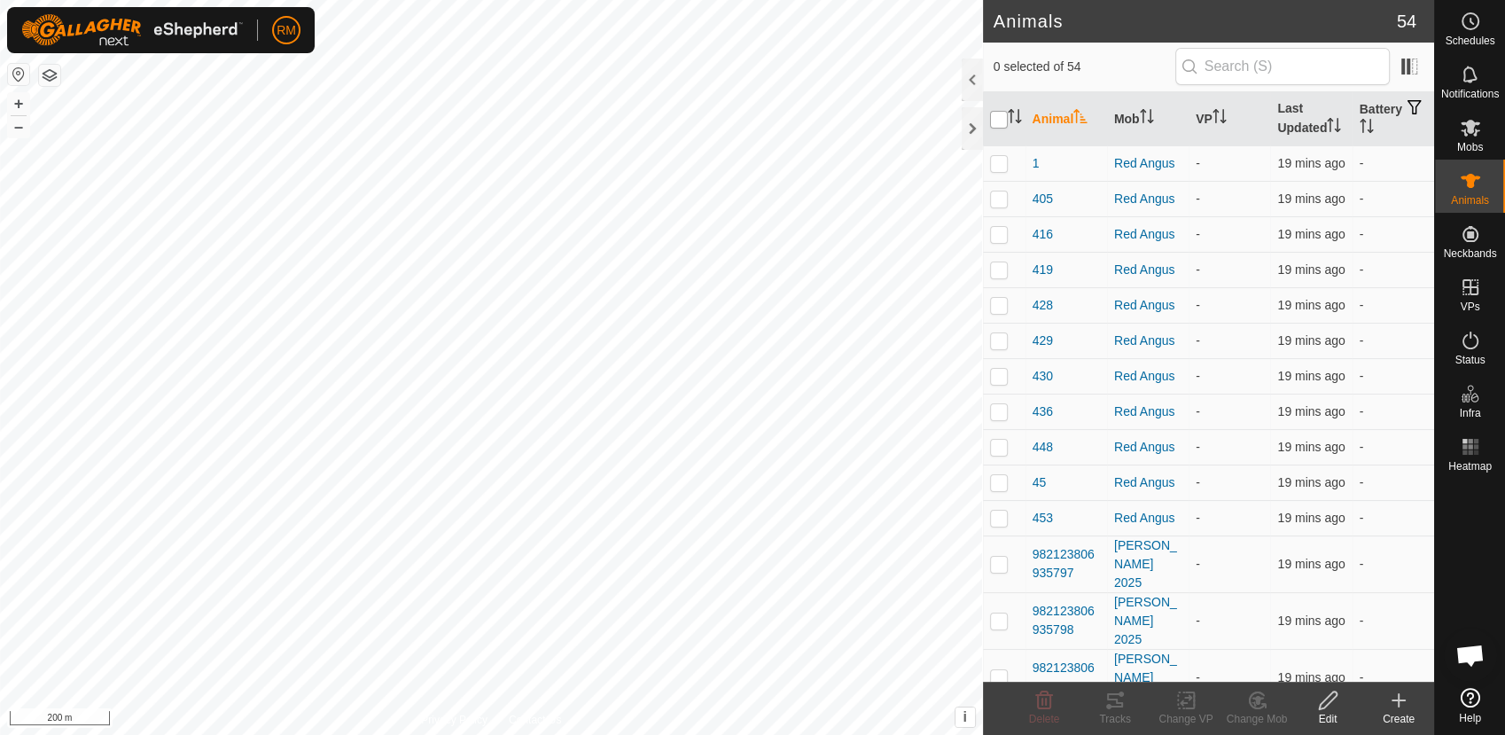
checkbox input "true"
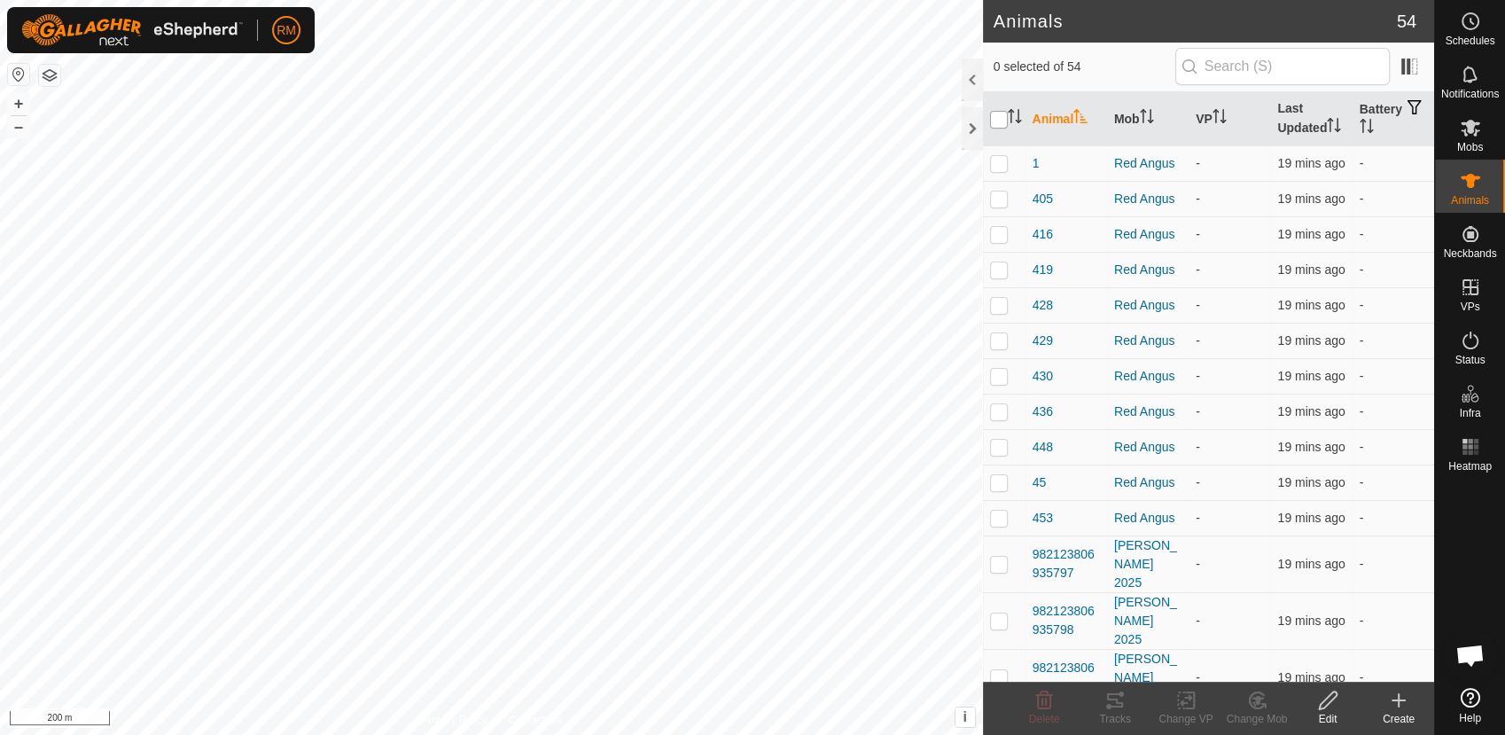
checkbox input "true"
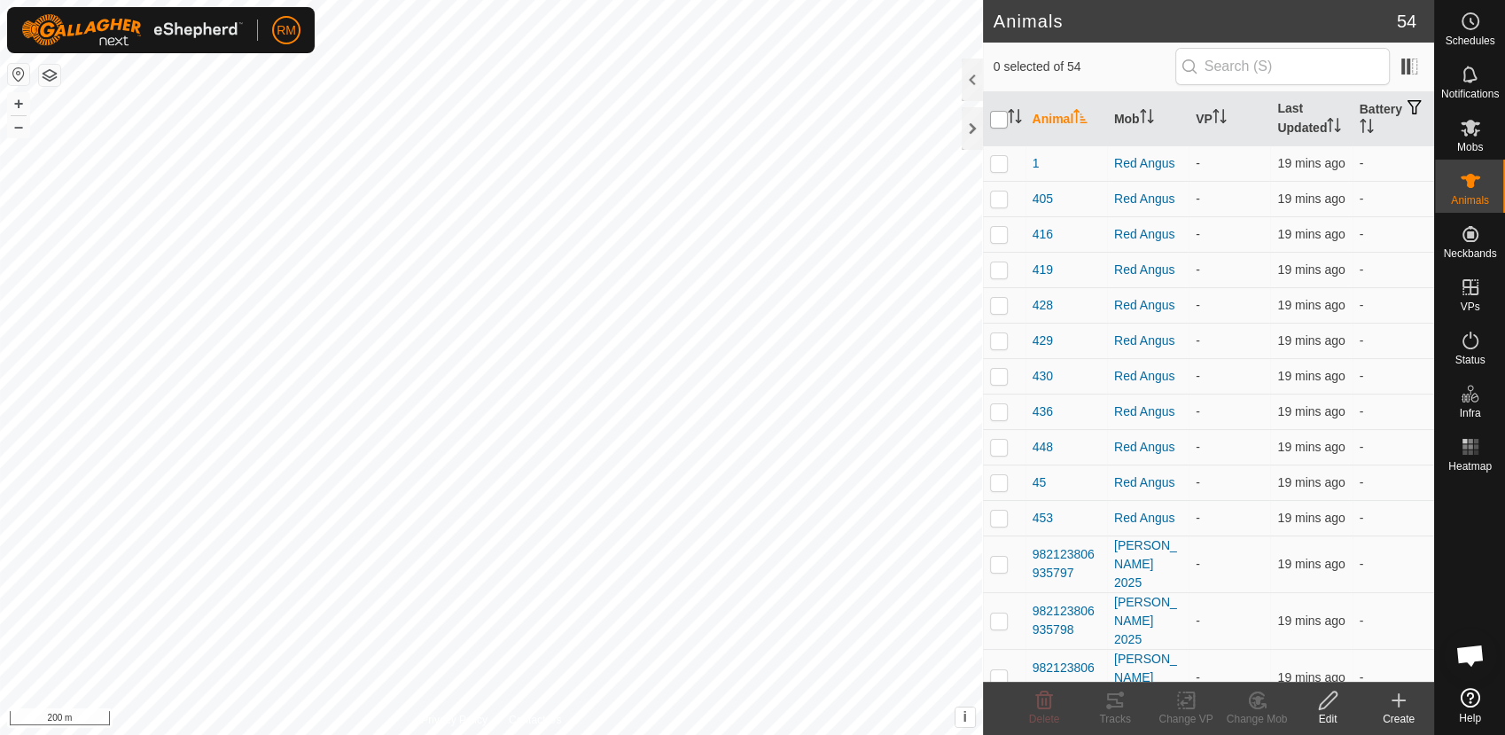
checkbox input "true"
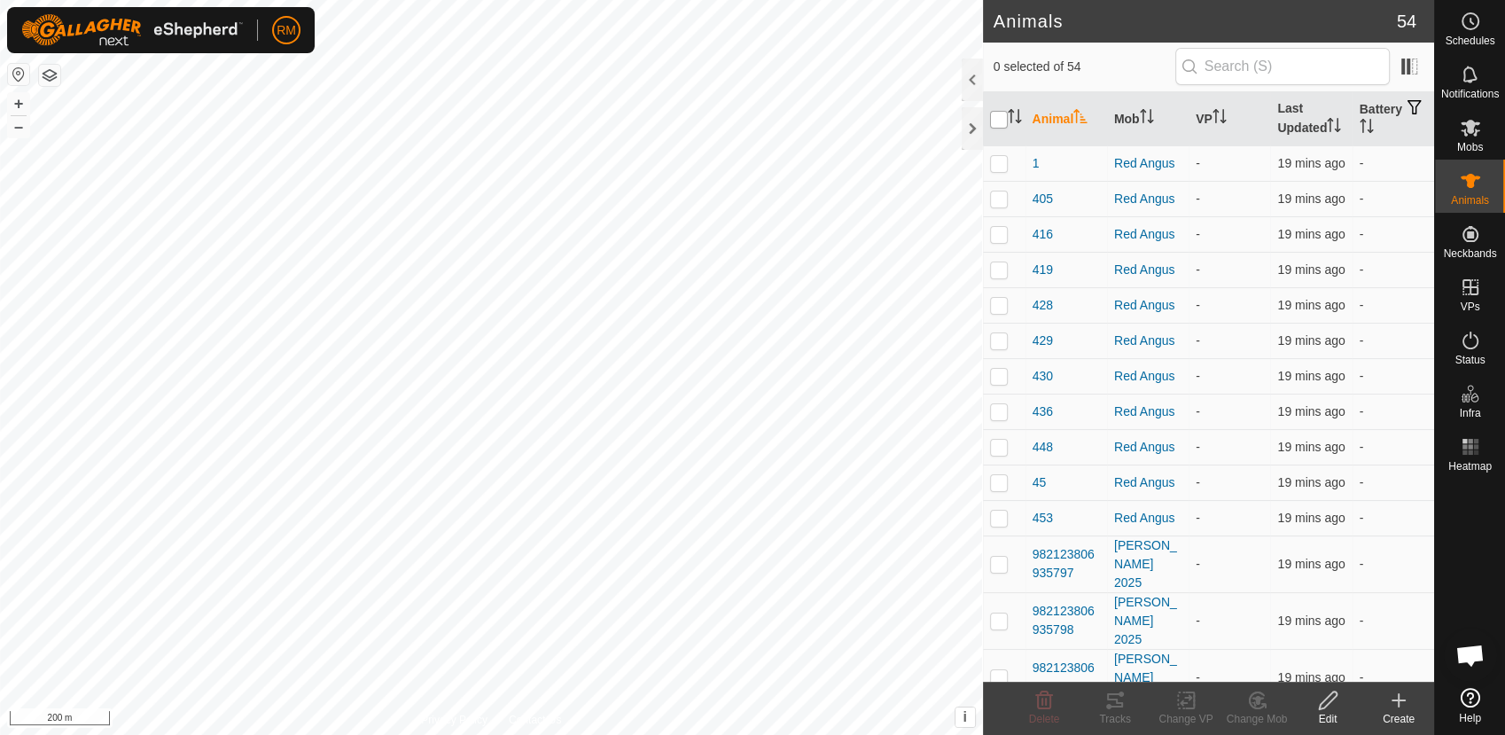
checkbox input "true"
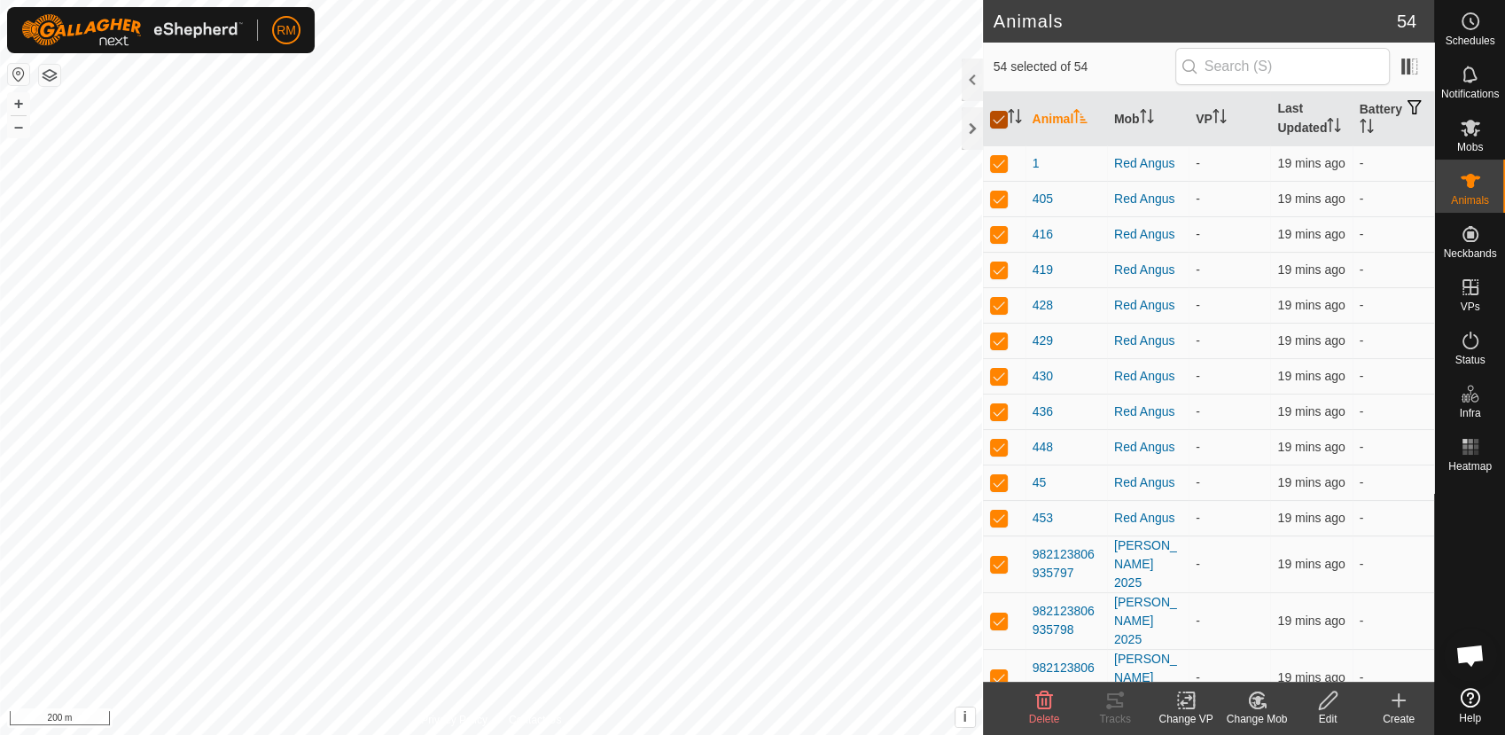
click at [999, 118] on input "checkbox" at bounding box center [999, 120] width 18 height 18
checkbox input "false"
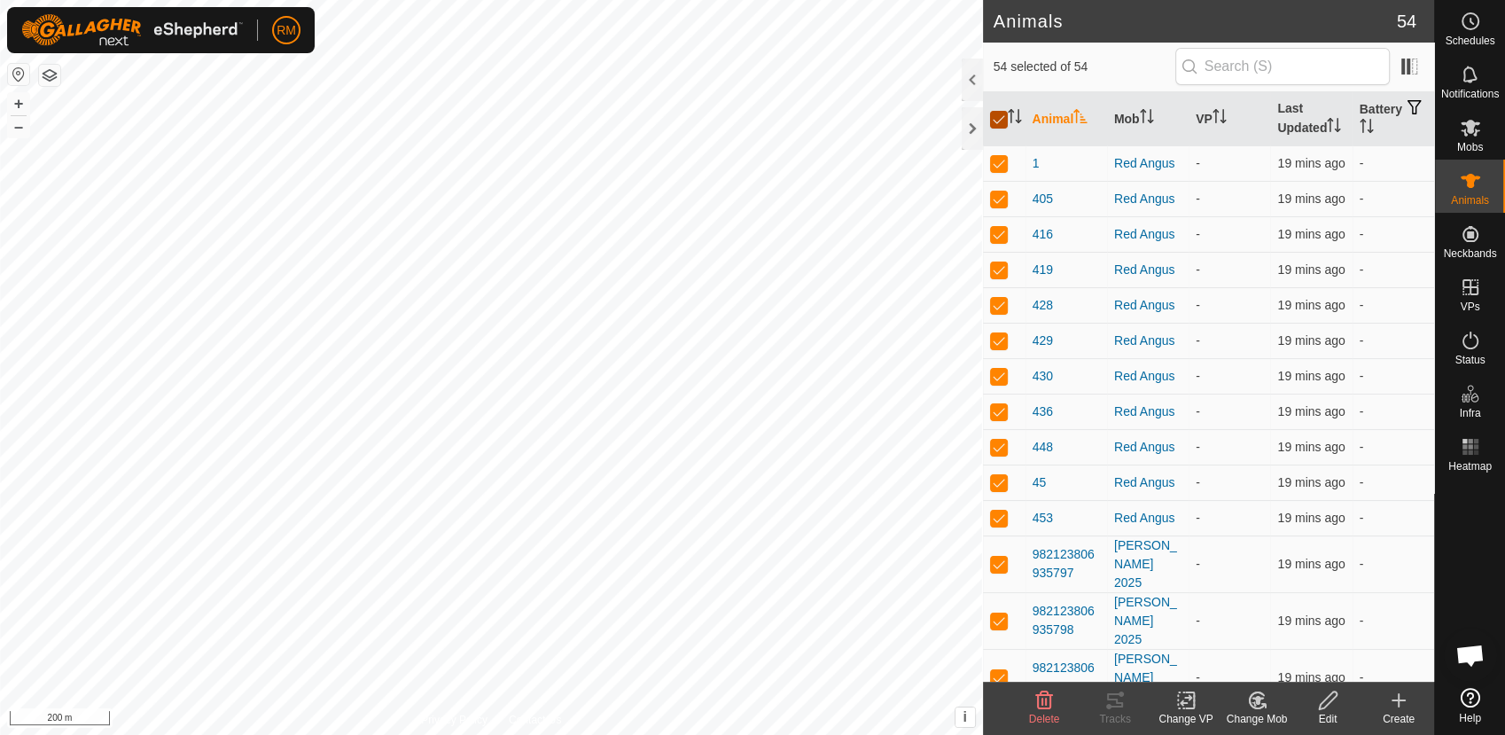
checkbox input "false"
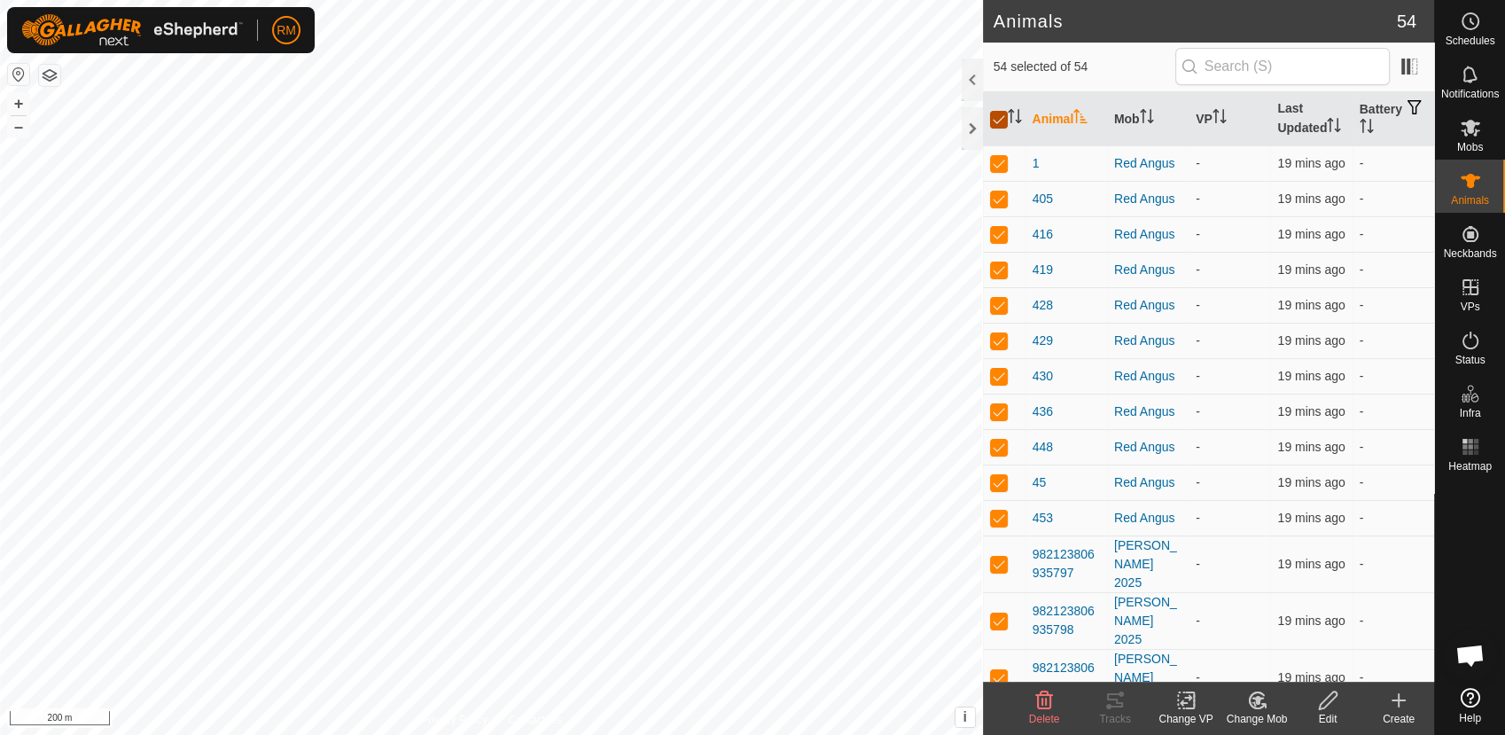
checkbox input "false"
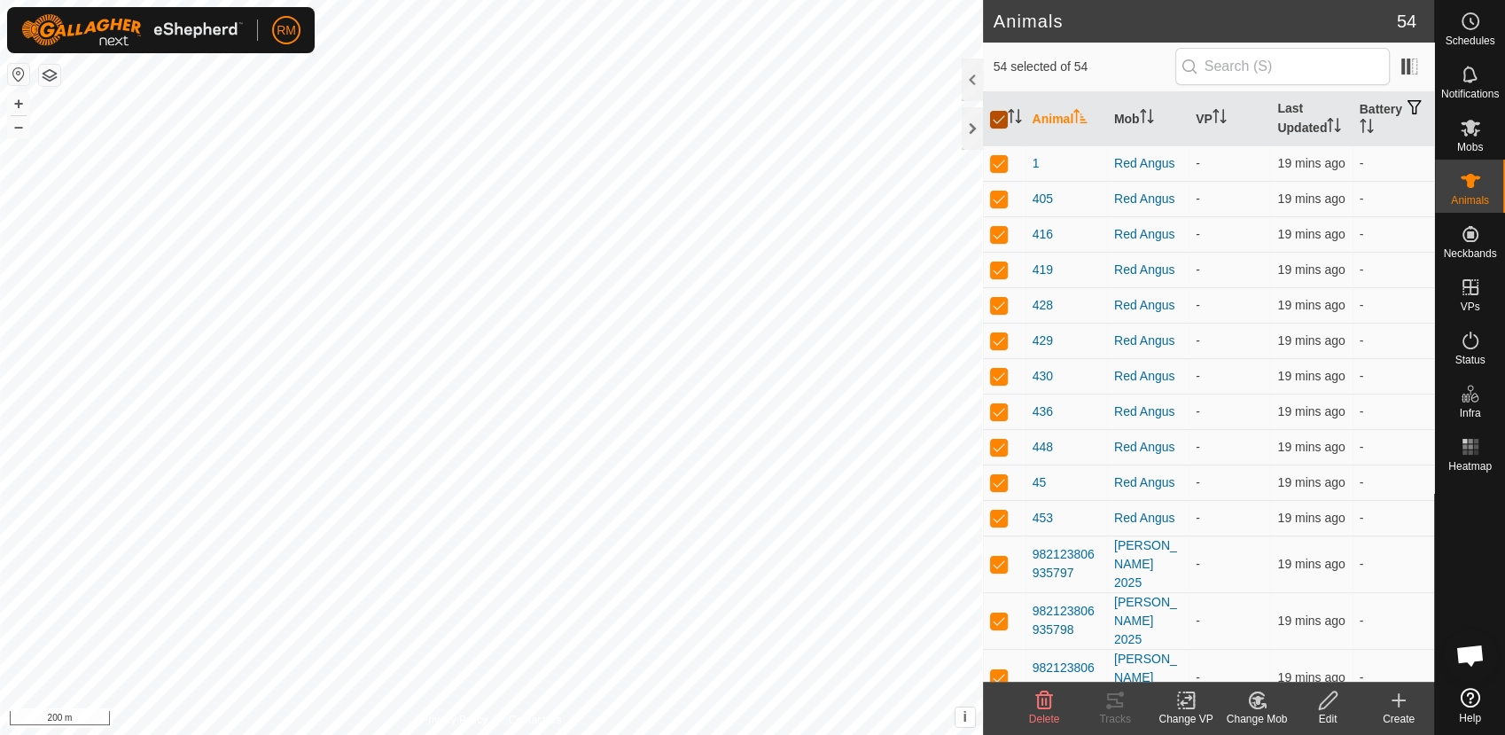
checkbox input "false"
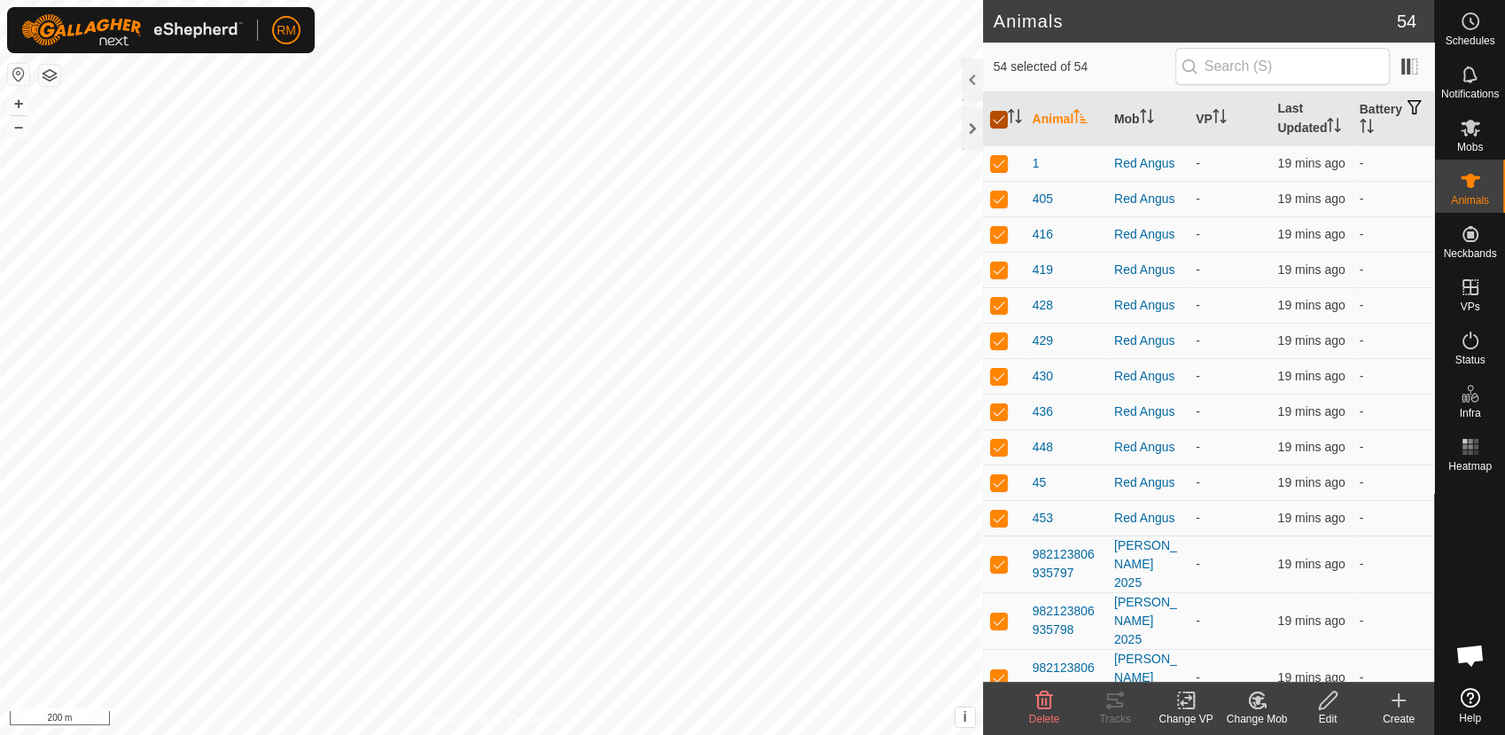
checkbox input "false"
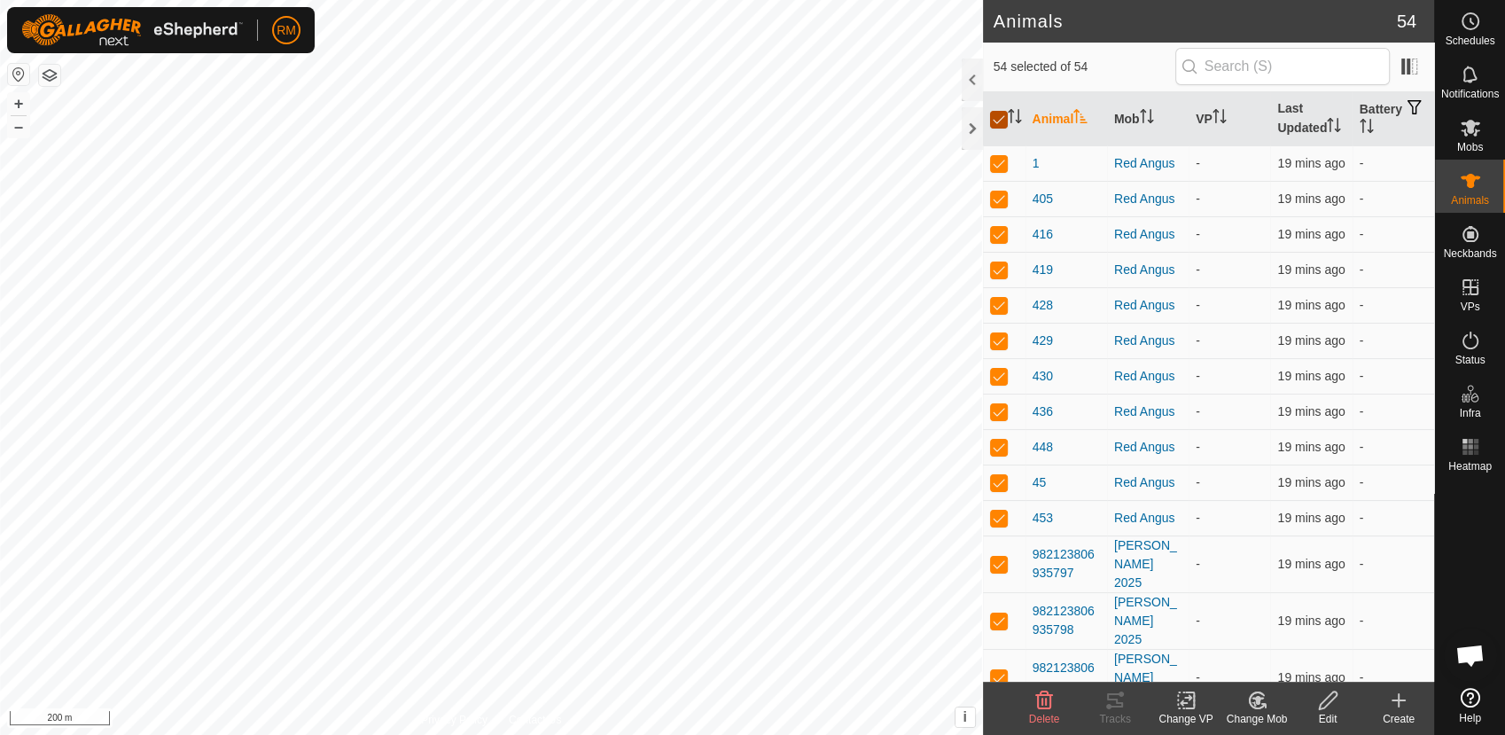
checkbox input "false"
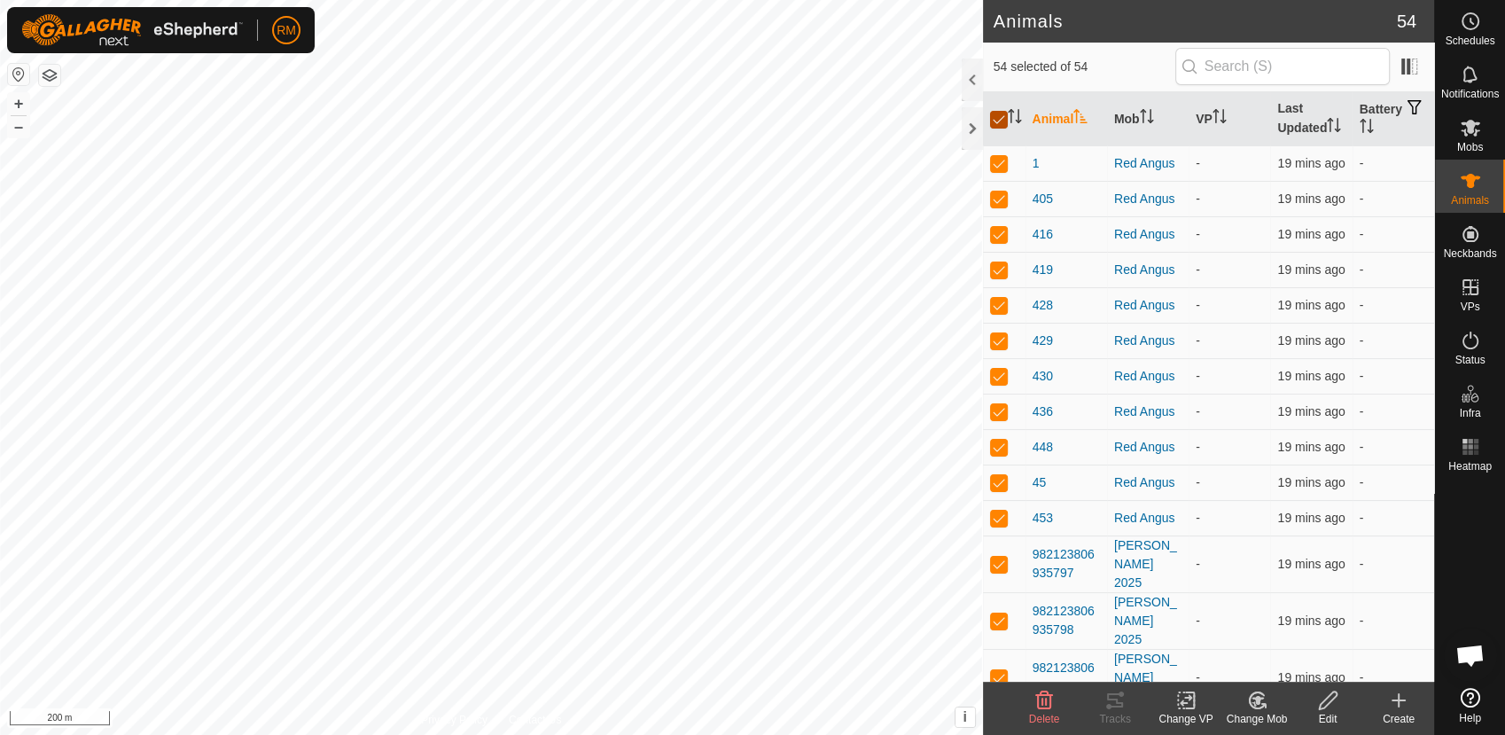
checkbox input "false"
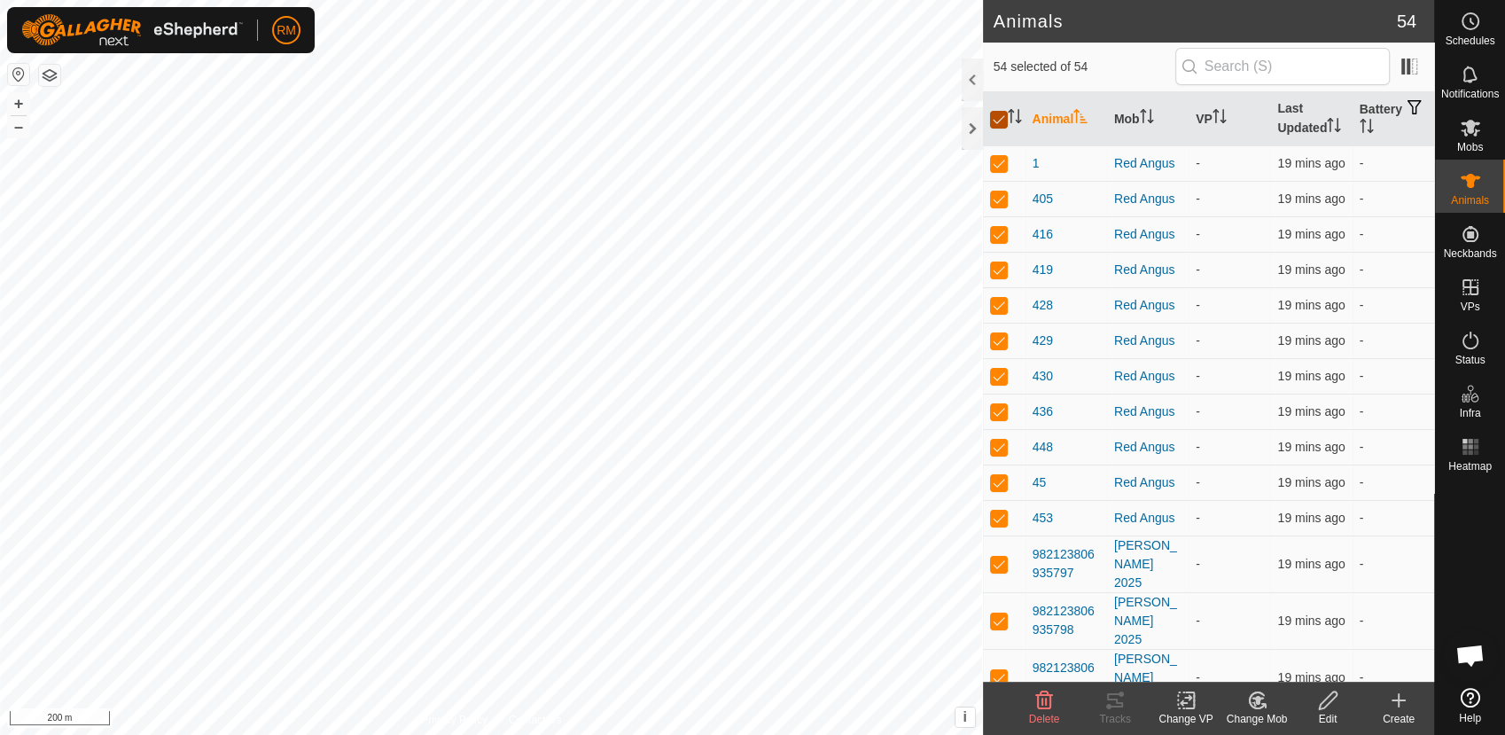
checkbox input "false"
